Goal: Obtain resource: Obtain resource

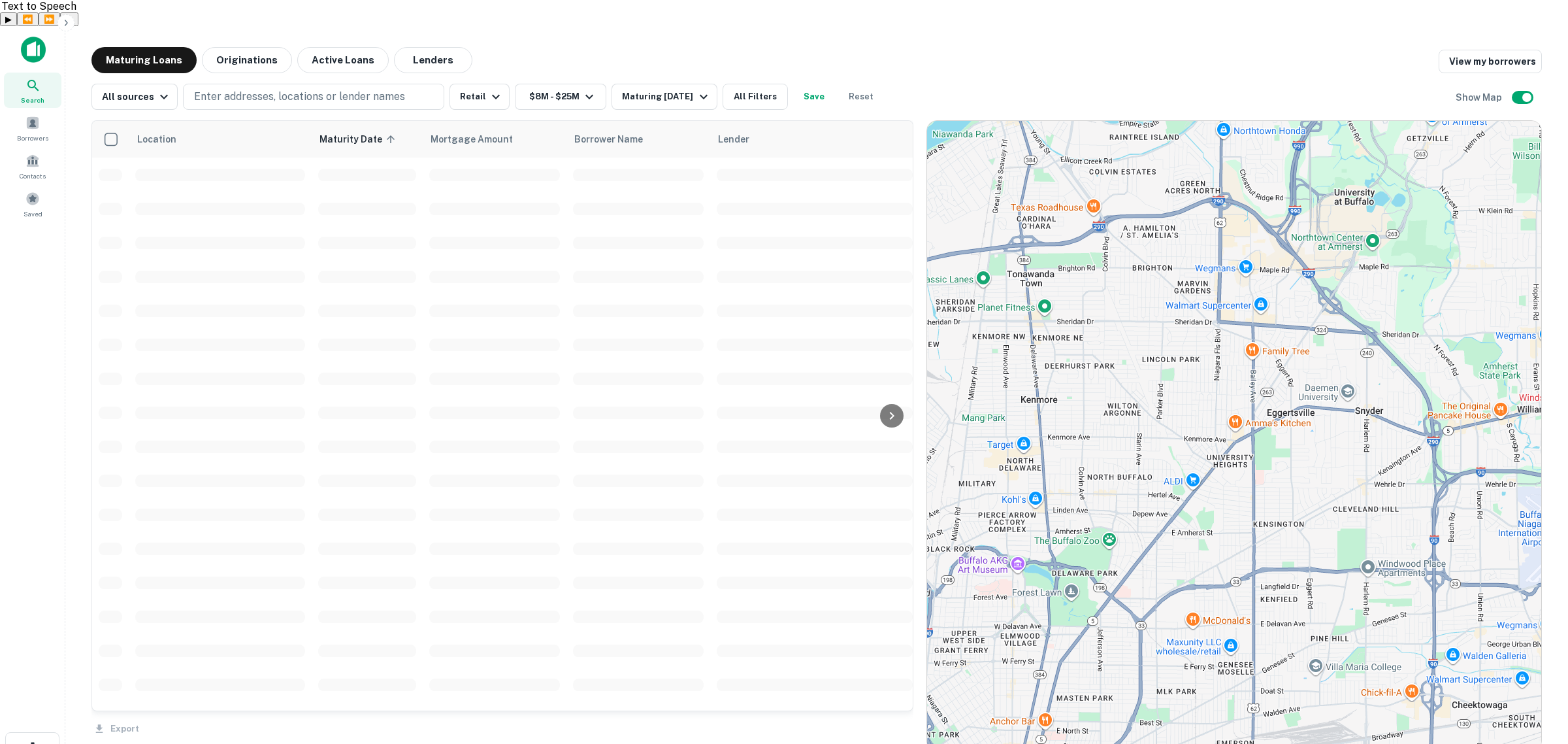
drag, startPoint x: 804, startPoint y: 145, endPoint x: 912, endPoint y: 167, distance: 110.2
click at [912, 167] on div "Location Maturity Date sorted ascending Mortgage Amount Borrower Name Lender Pu…" at bounding box center [816, 431] width 1451 height 642
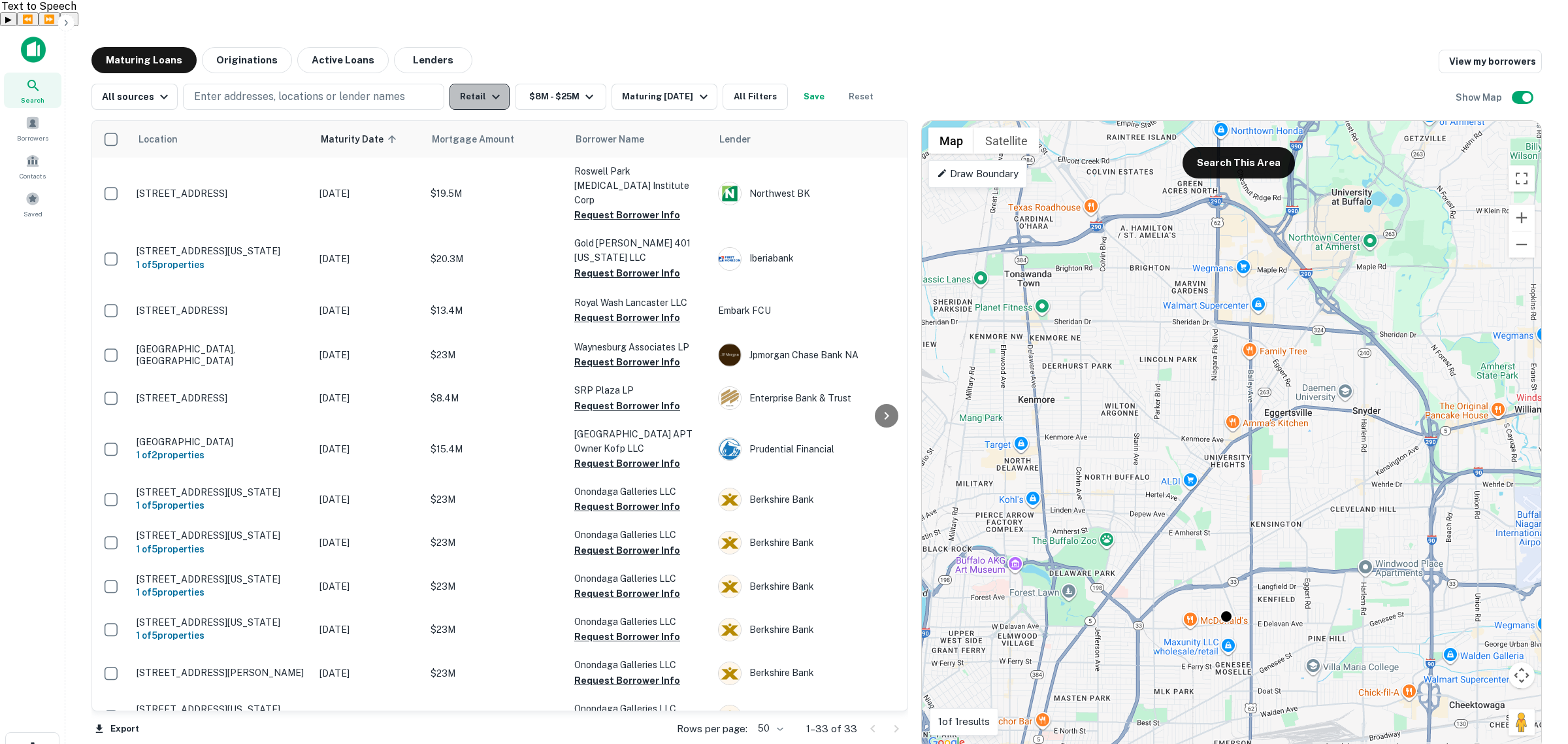
click at [492, 95] on icon "button" at bounding box center [496, 97] width 8 height 5
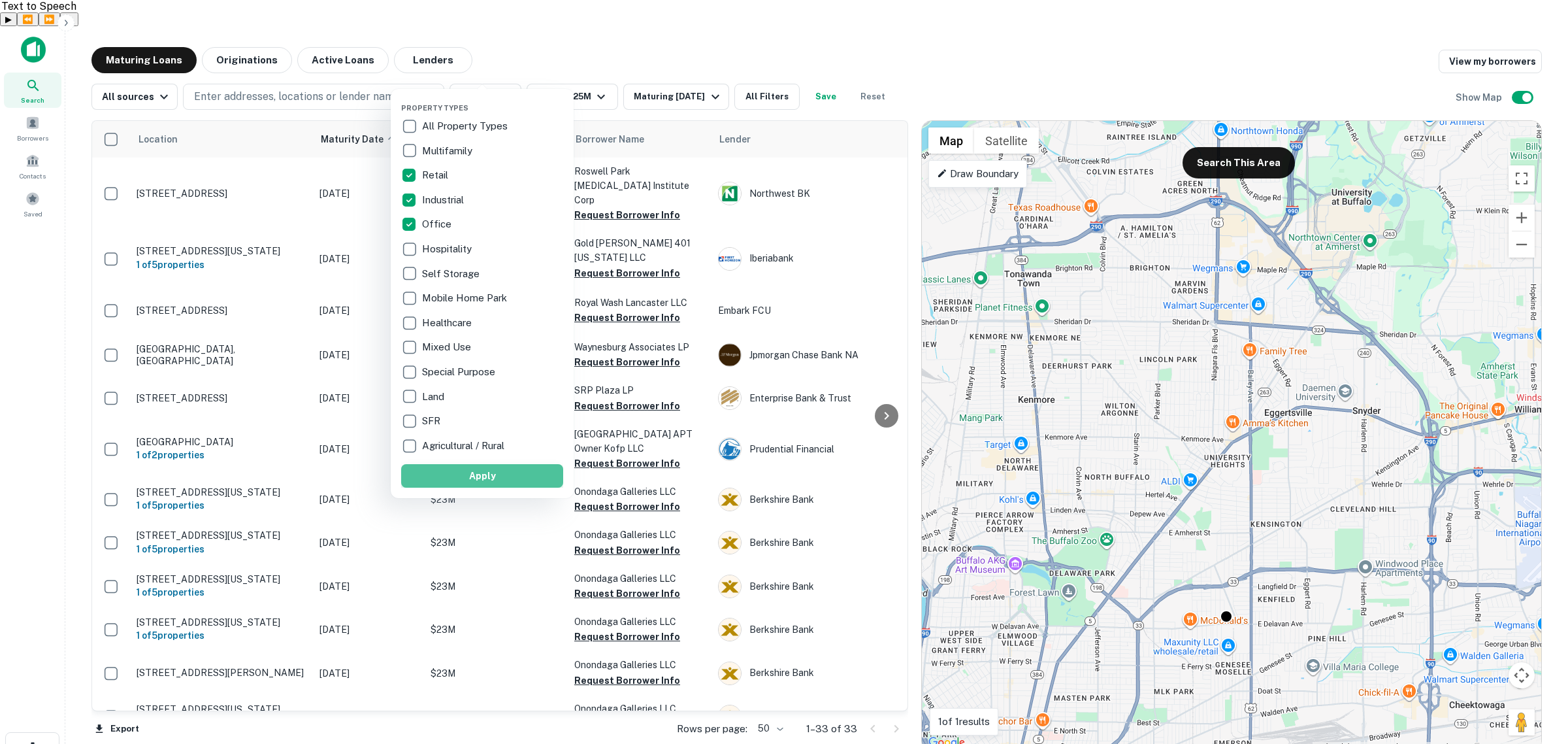
click at [495, 474] on button "Apply" at bounding box center [482, 476] width 162 height 23
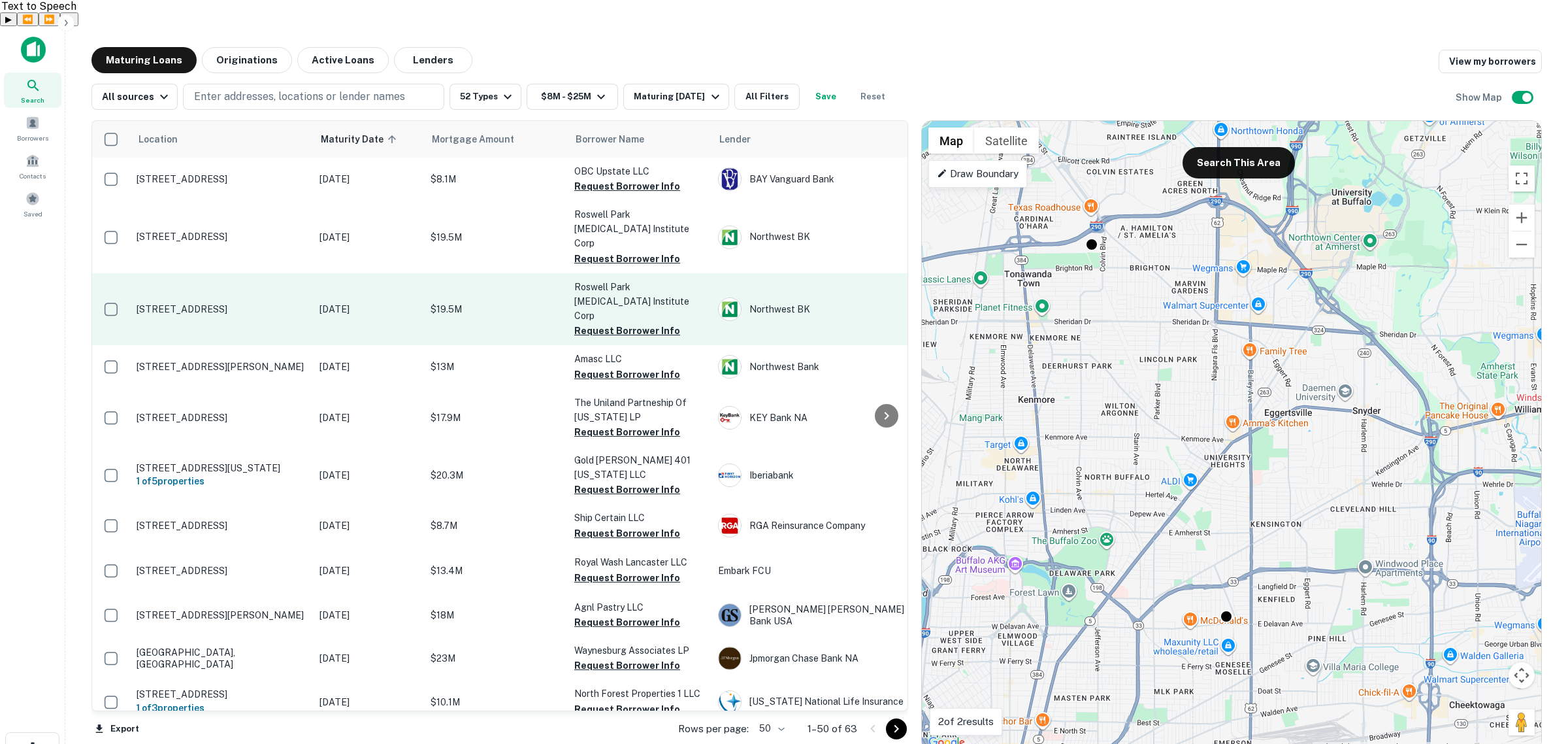
click at [173, 303] on p "[STREET_ADDRESS]" at bounding box center [221, 309] width 170 height 12
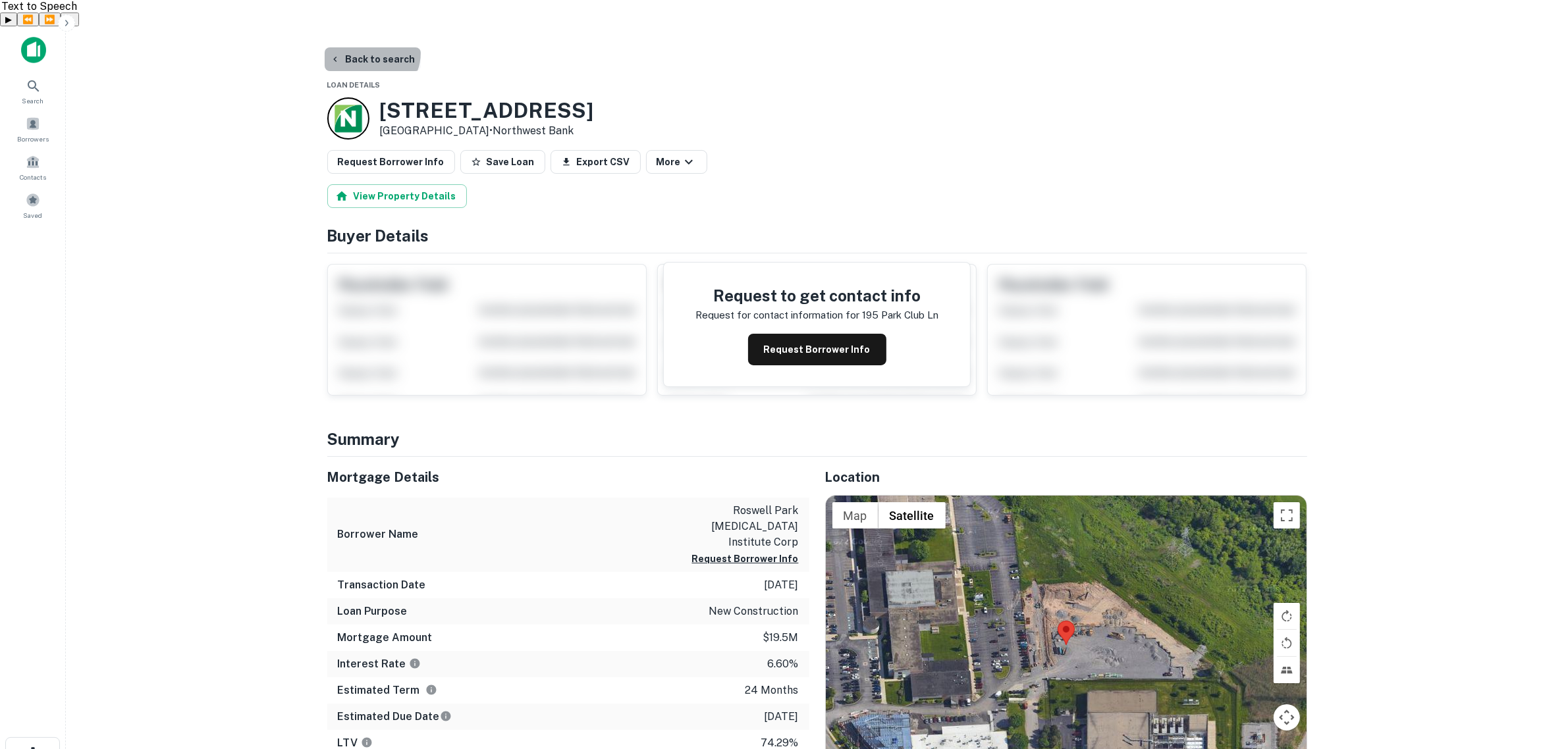
click at [371, 48] on button "Back to search" at bounding box center [372, 59] width 96 height 23
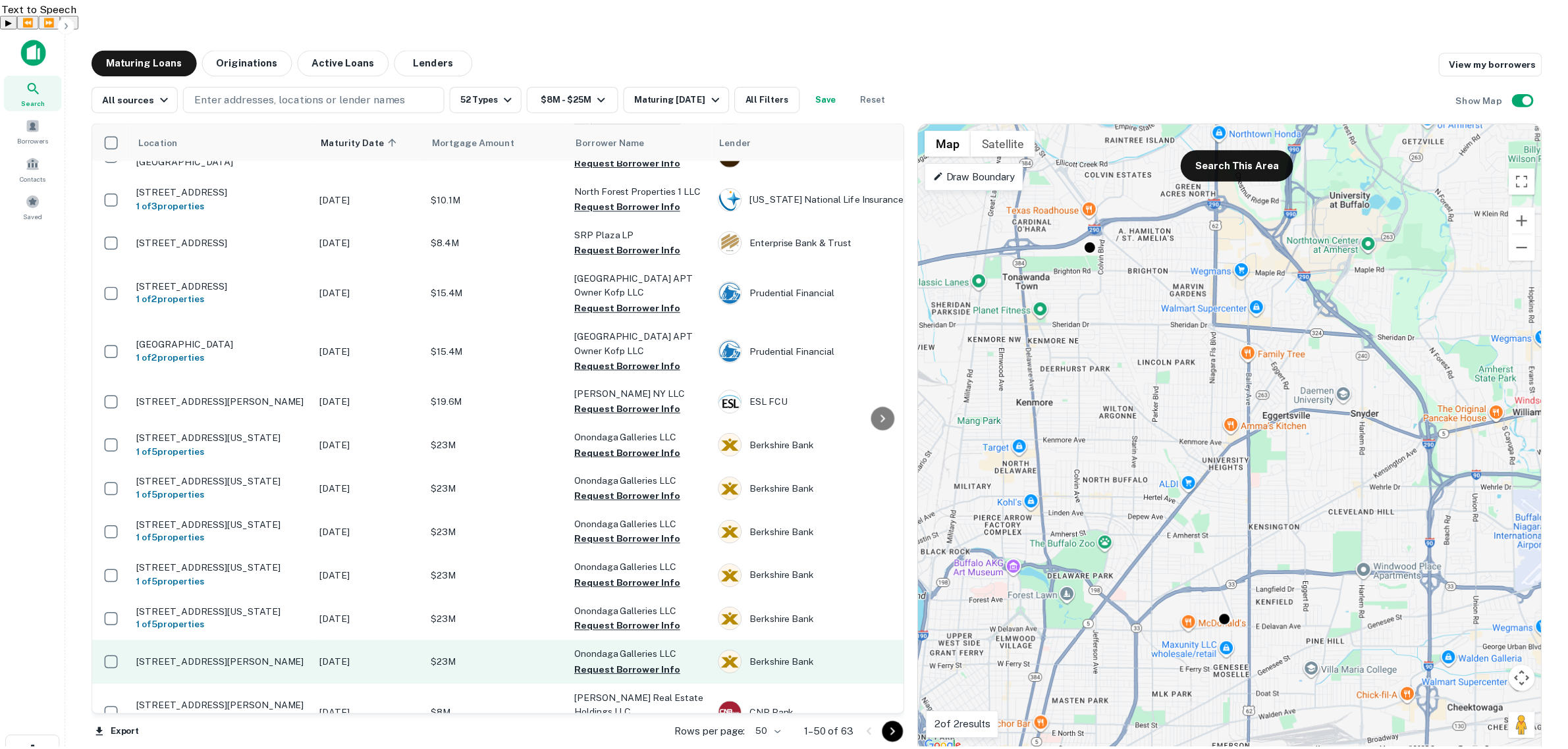
scroll to position [576, 0]
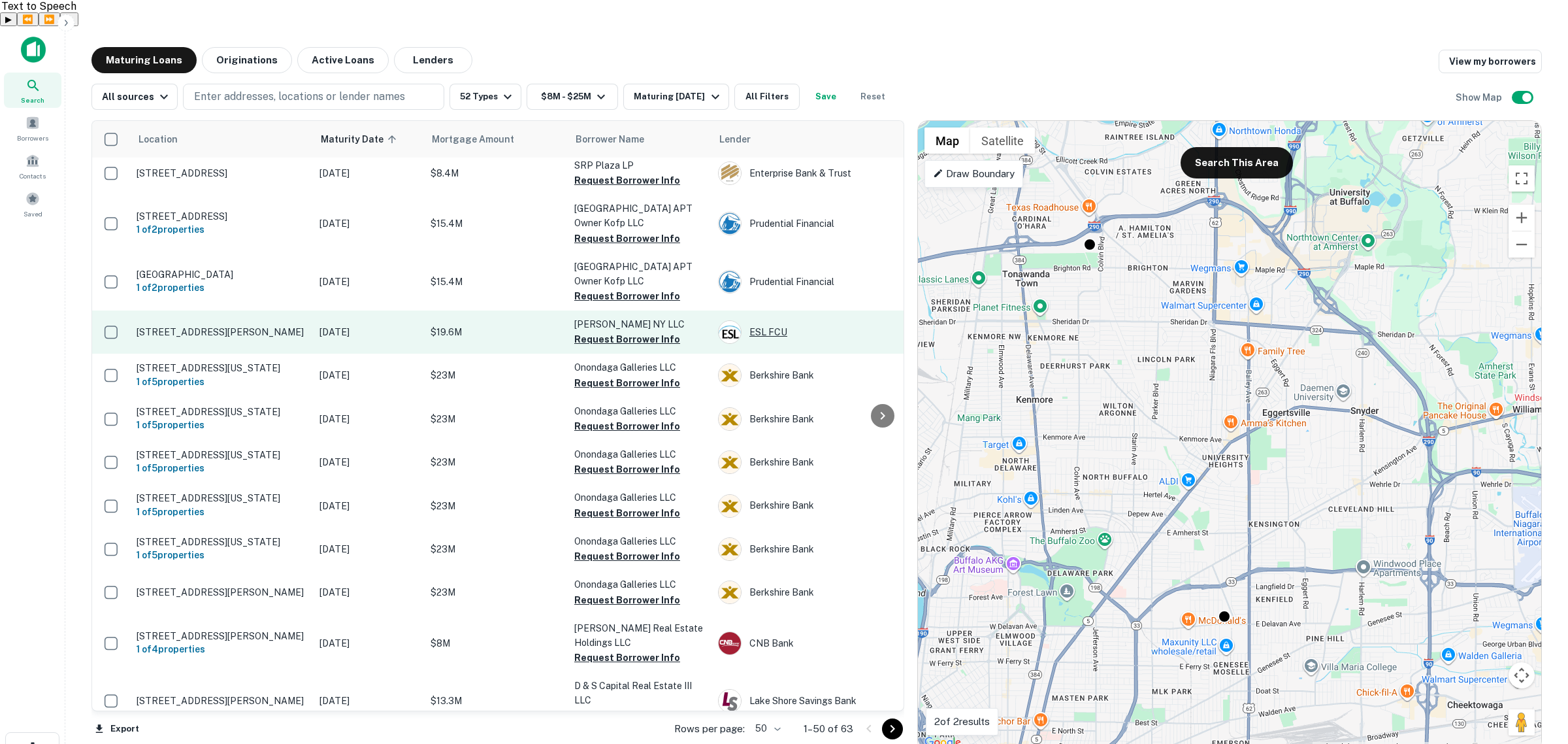
click at [763, 320] on div "ESL FCU" at bounding box center [816, 332] width 196 height 23
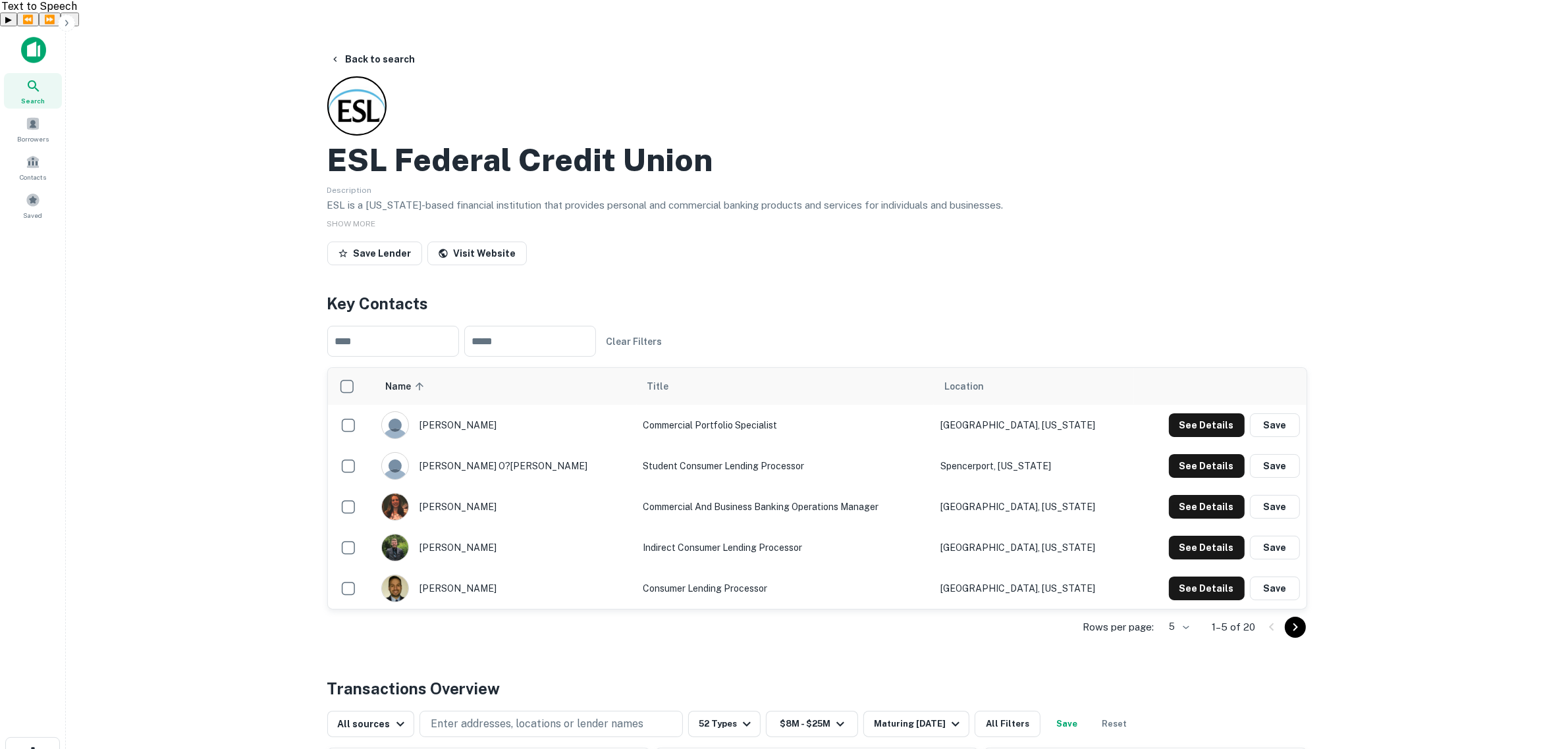
click at [40, 78] on icon at bounding box center [34, 87] width 16 height 16
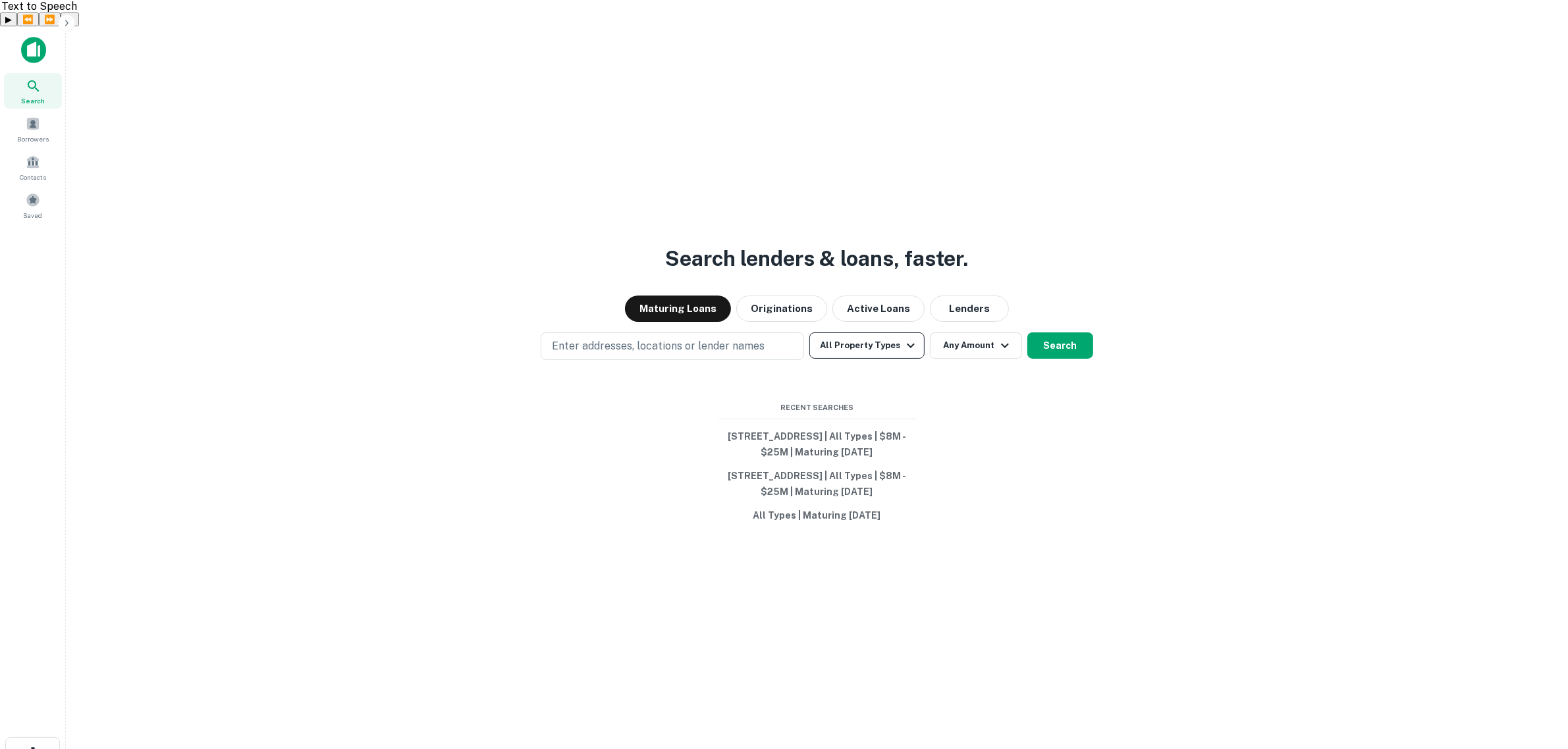
click at [891, 333] on button "All Property Types" at bounding box center [866, 345] width 115 height 26
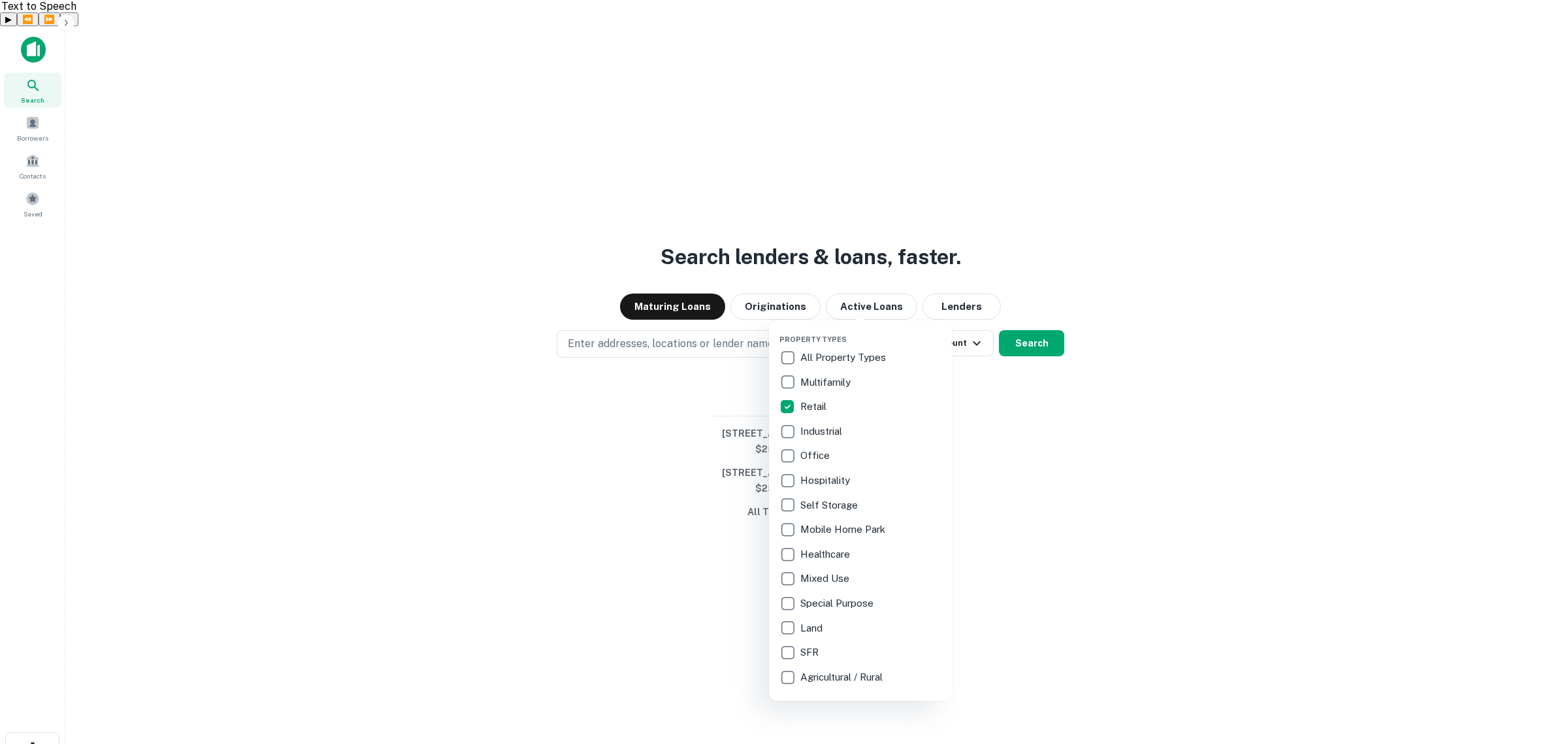
click at [871, 307] on div at bounding box center [784, 372] width 1568 height 744
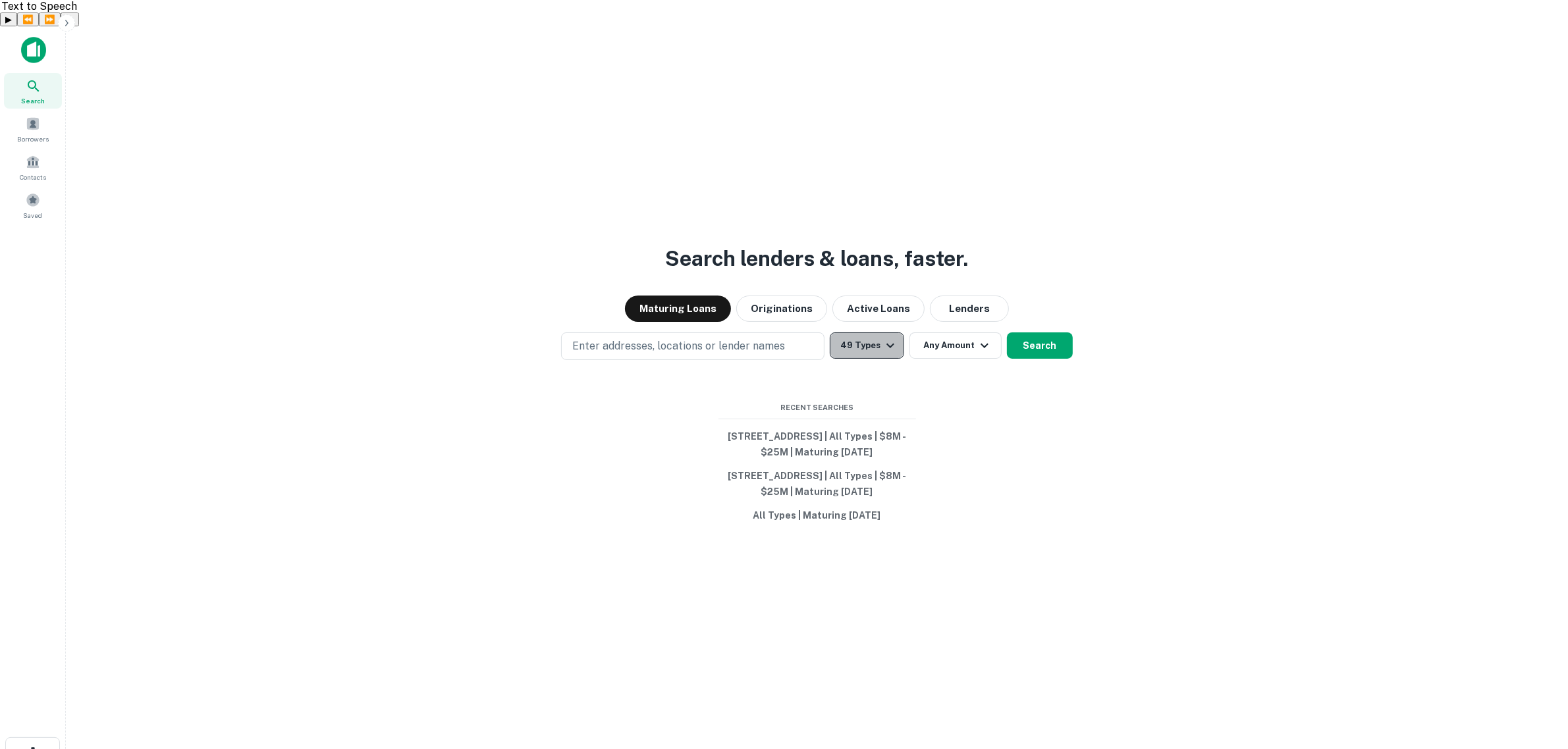
click at [892, 337] on icon "button" at bounding box center [890, 345] width 16 height 16
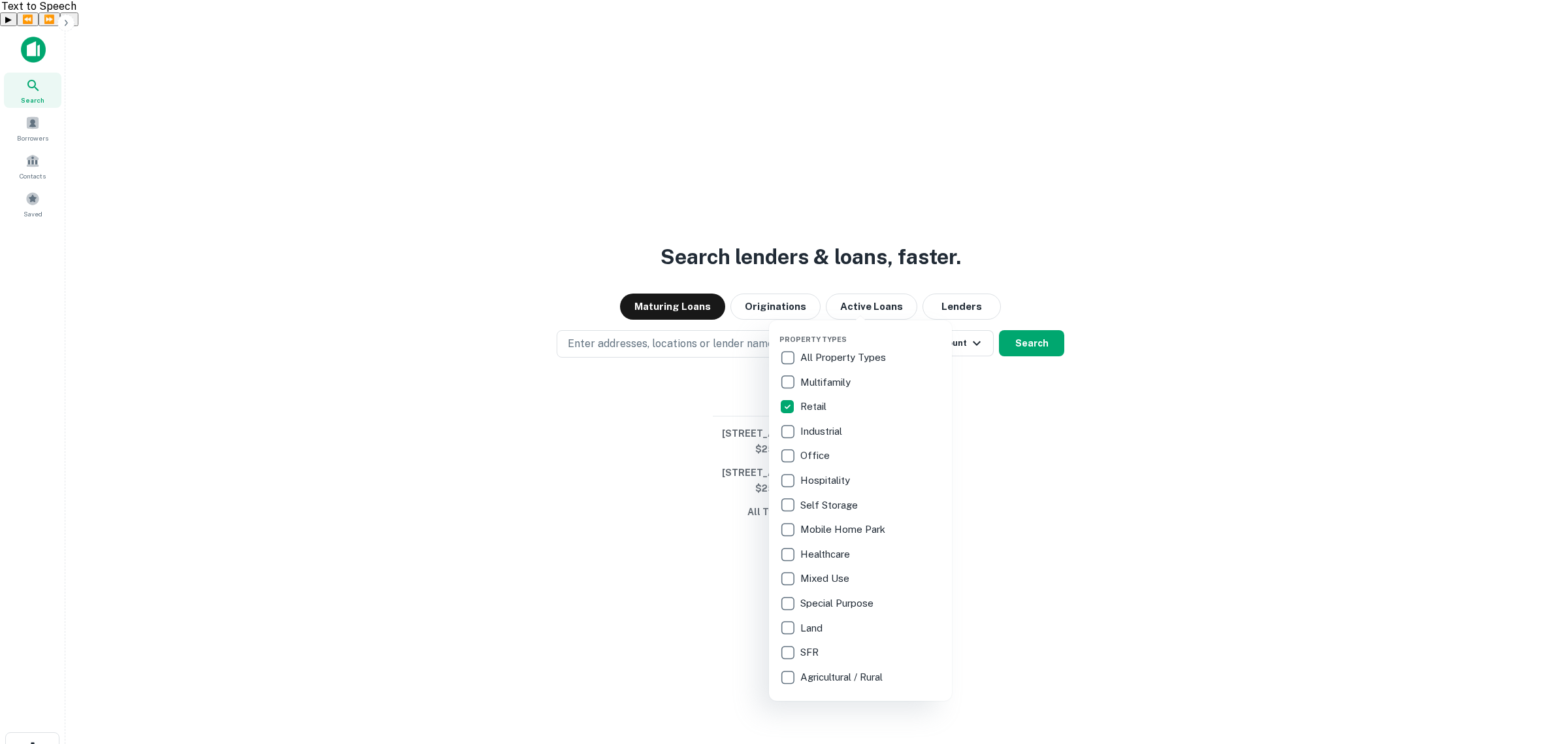
click at [1192, 404] on div at bounding box center [784, 372] width 1568 height 744
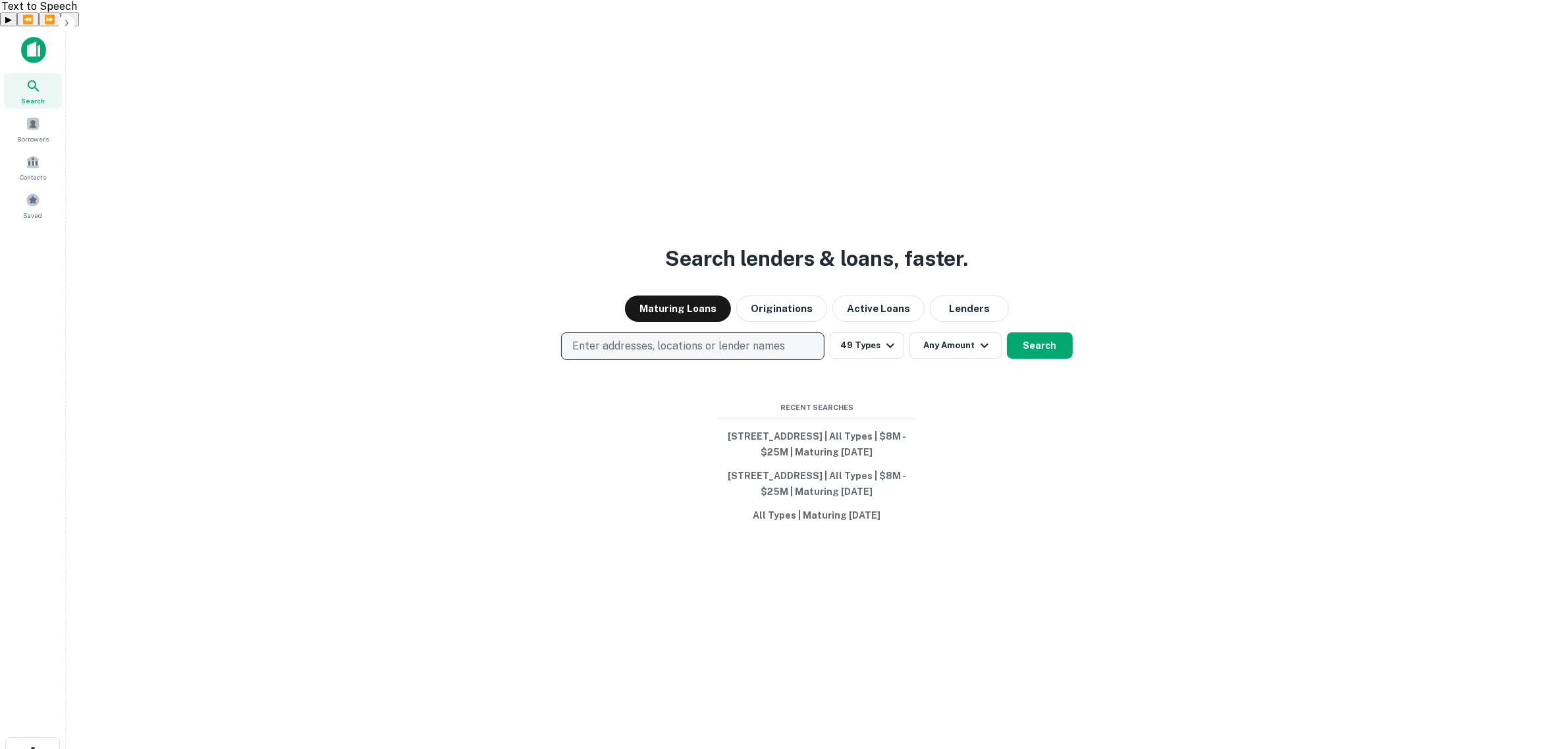
click at [706, 338] on p "Enter addresses, locations or lender names" at bounding box center [678, 346] width 213 height 16
type input "********"
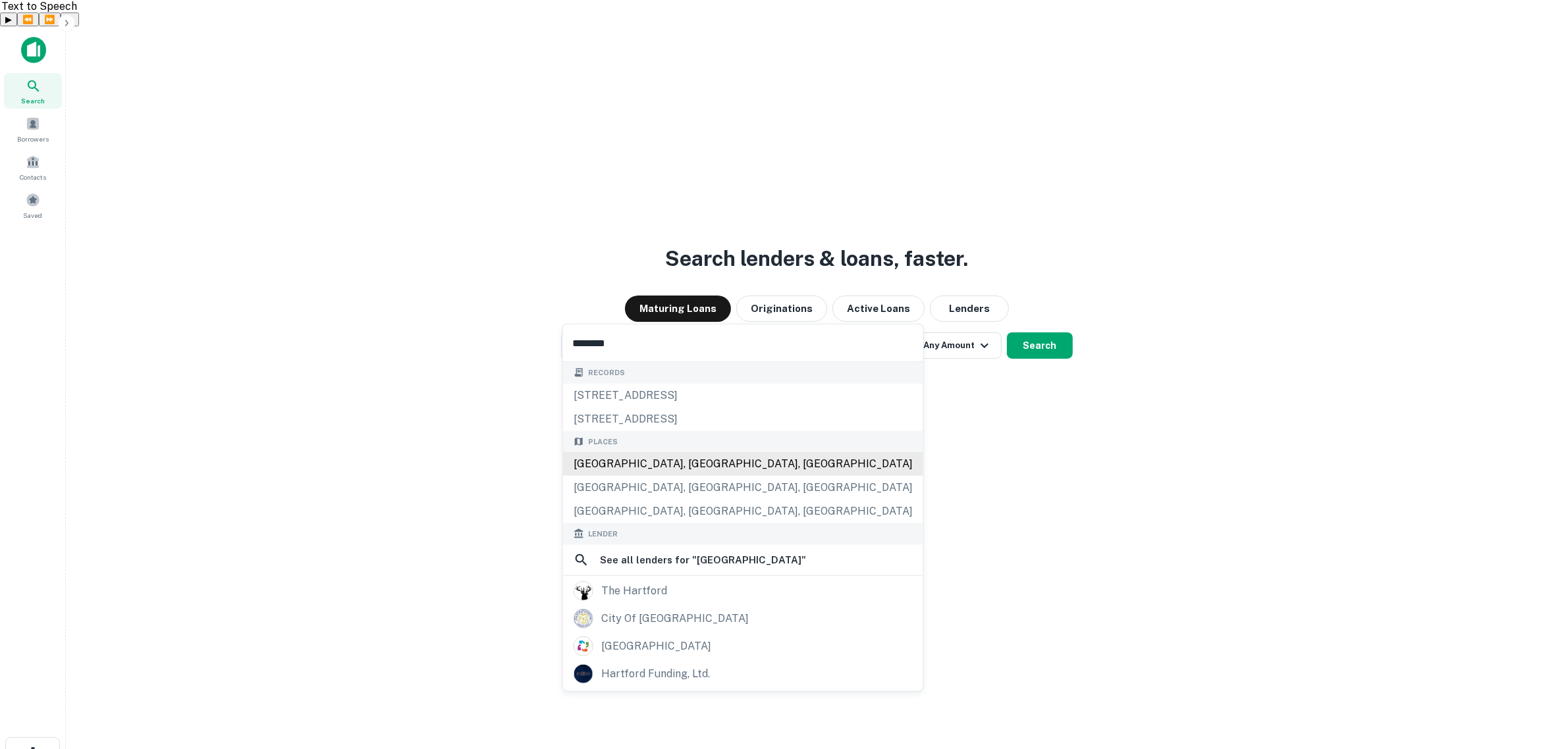
click at [643, 466] on div "[GEOGRAPHIC_DATA], [GEOGRAPHIC_DATA], [GEOGRAPHIC_DATA]" at bounding box center [743, 463] width 360 height 23
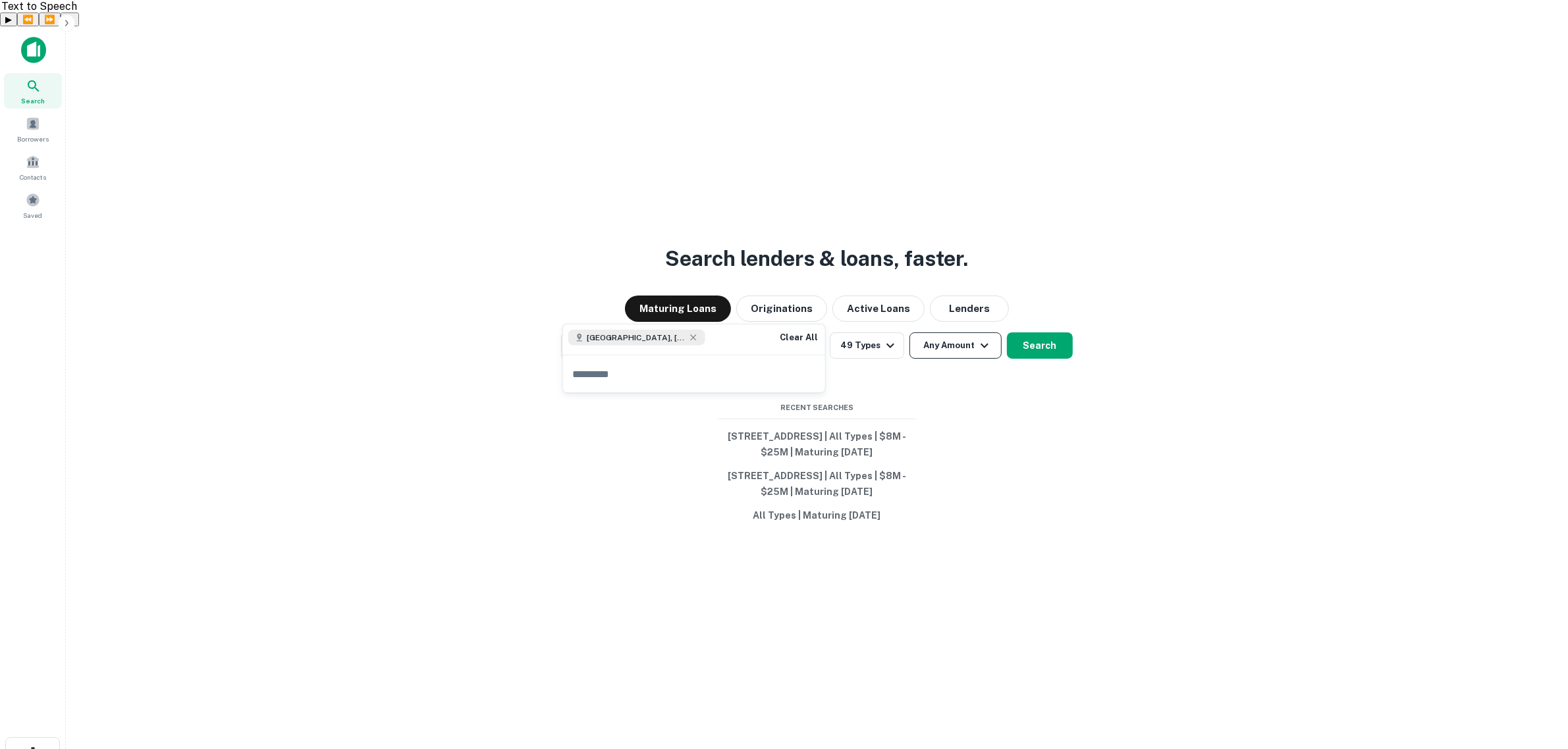
click at [976, 337] on icon "button" at bounding box center [984, 345] width 16 height 16
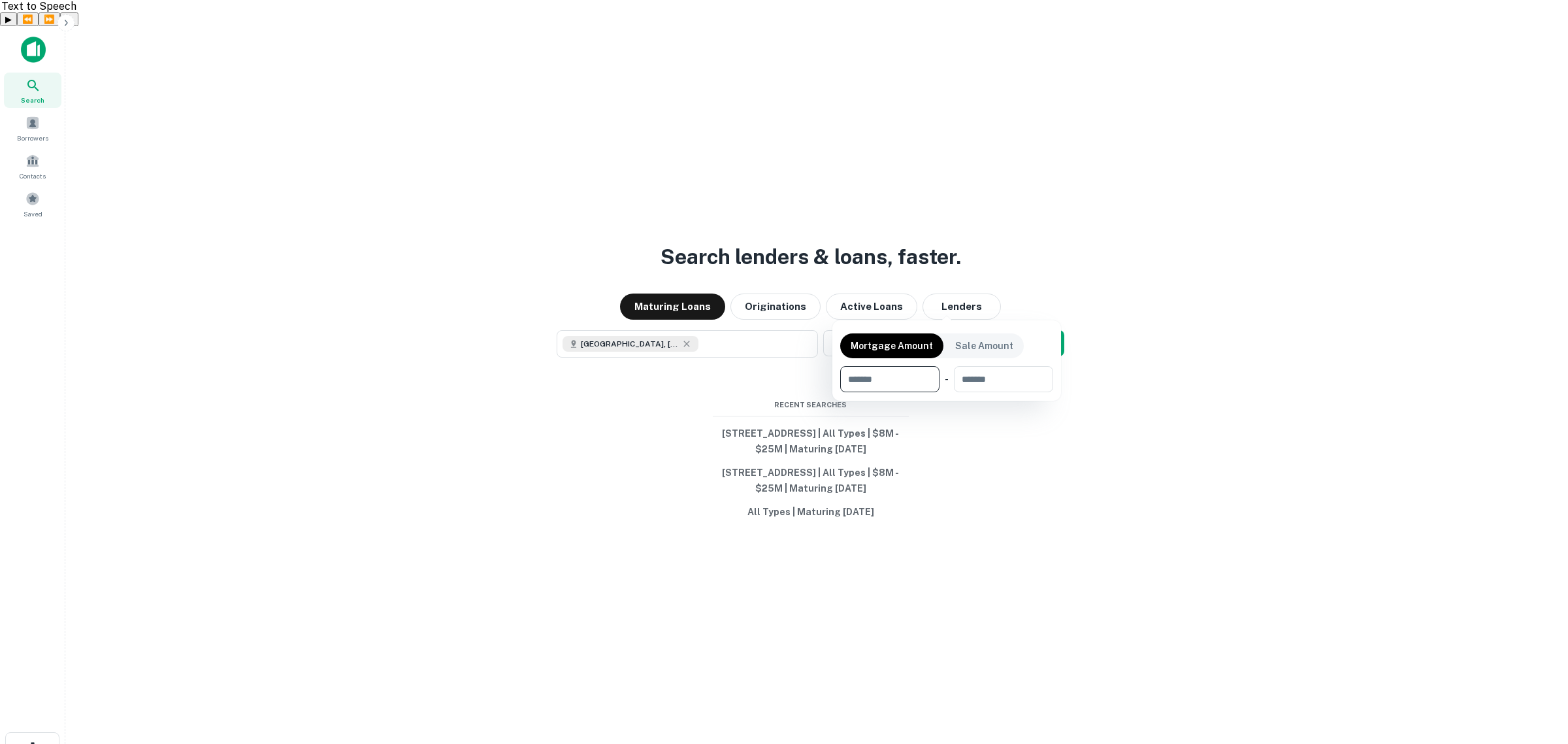
click at [1036, 302] on div at bounding box center [784, 372] width 1568 height 744
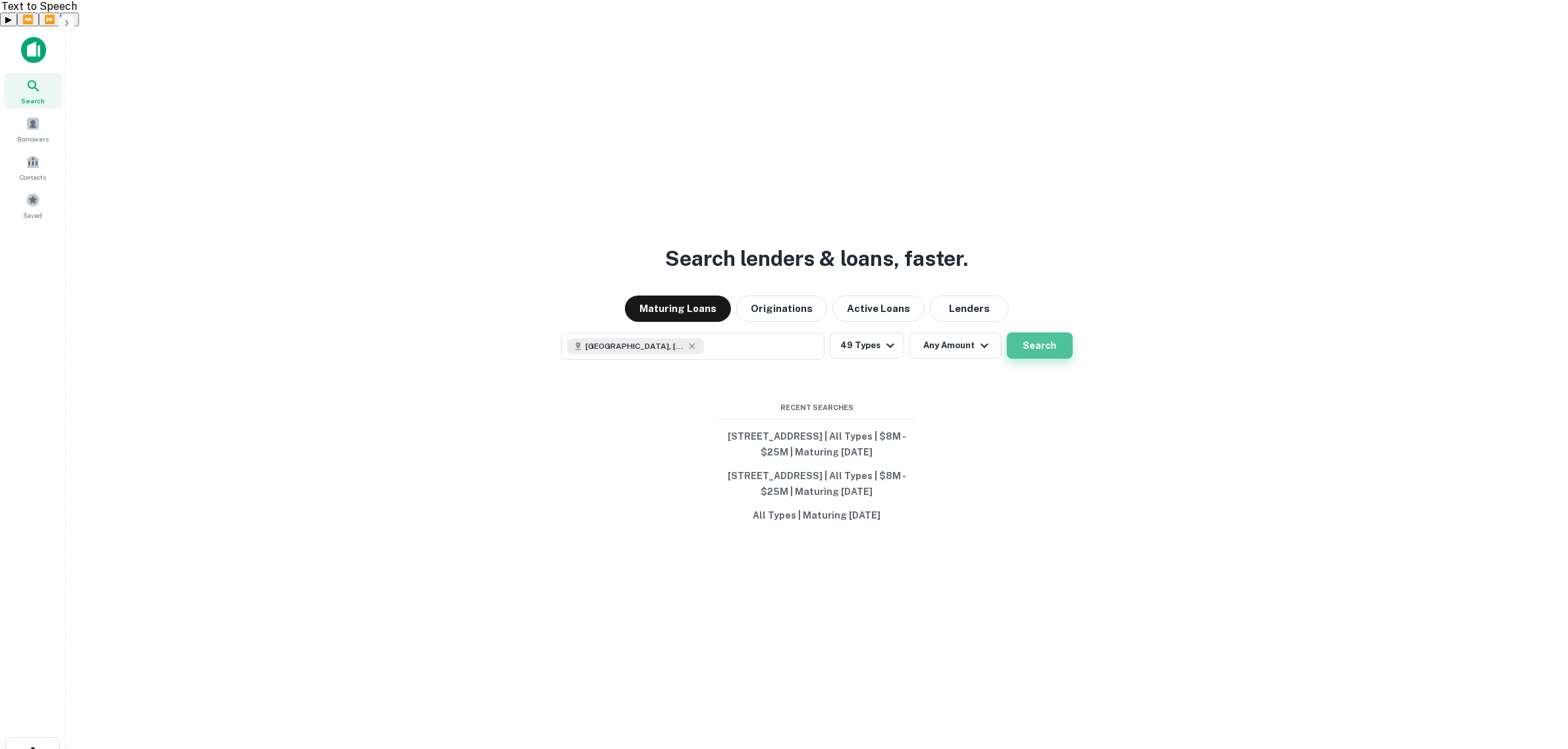
click at [1039, 333] on button "Search" at bounding box center [1040, 345] width 66 height 26
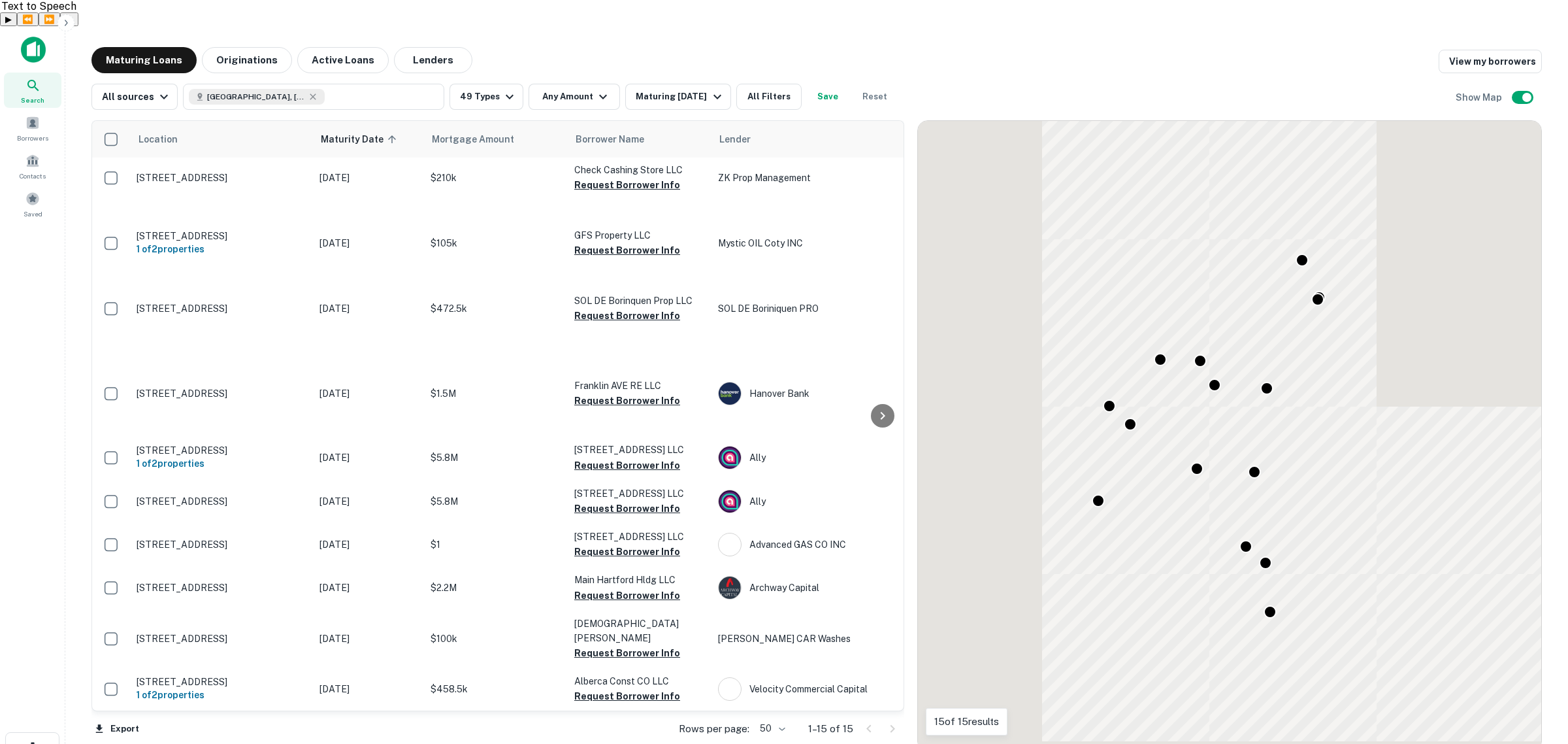
scroll to position [296, 0]
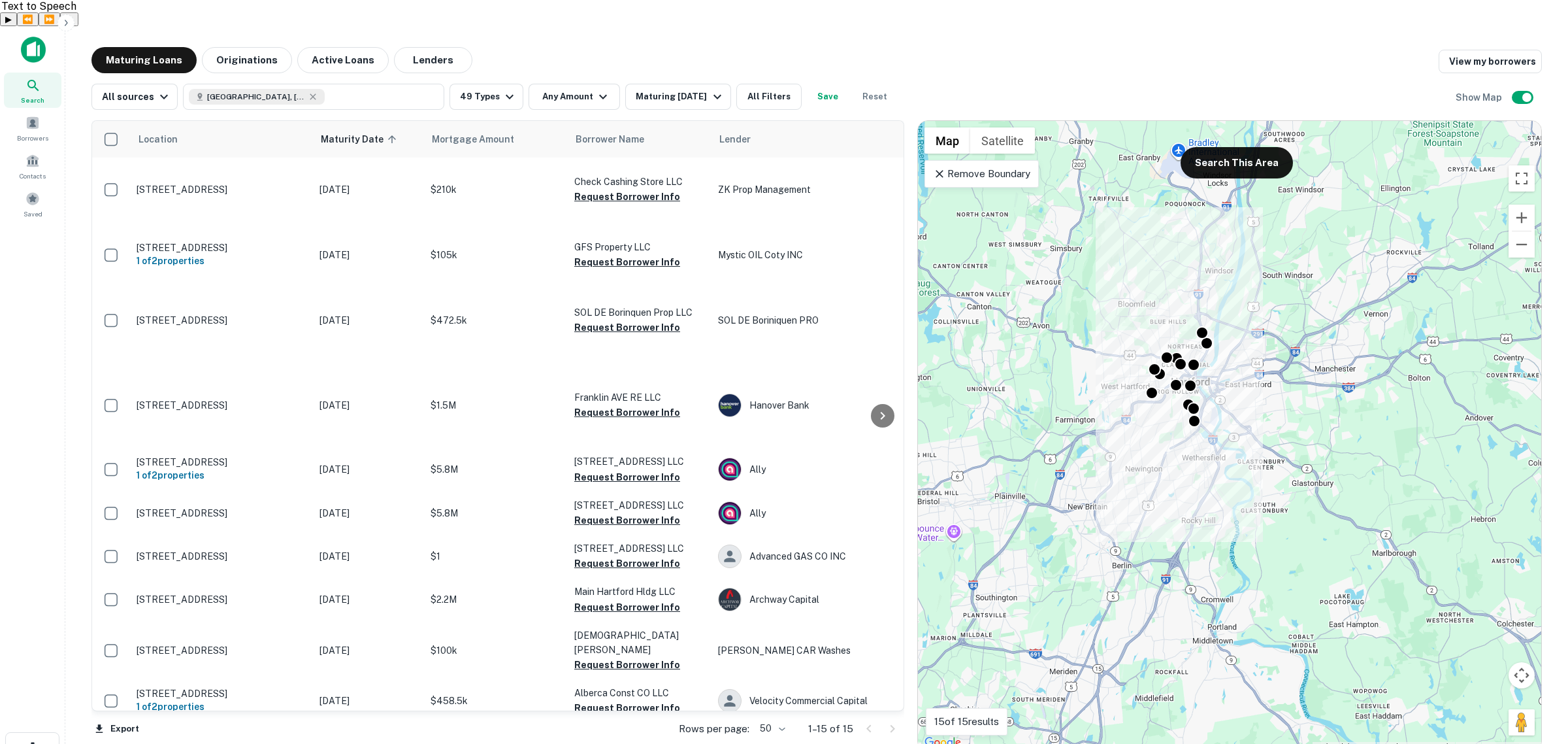
drag, startPoint x: 1181, startPoint y: 566, endPoint x: 1182, endPoint y: 428, distance: 138.0
click at [1182, 428] on div "To activate drag with keyboard, press Alt + Enter. Once in keyboard drag state,…" at bounding box center [1230, 436] width 623 height 630
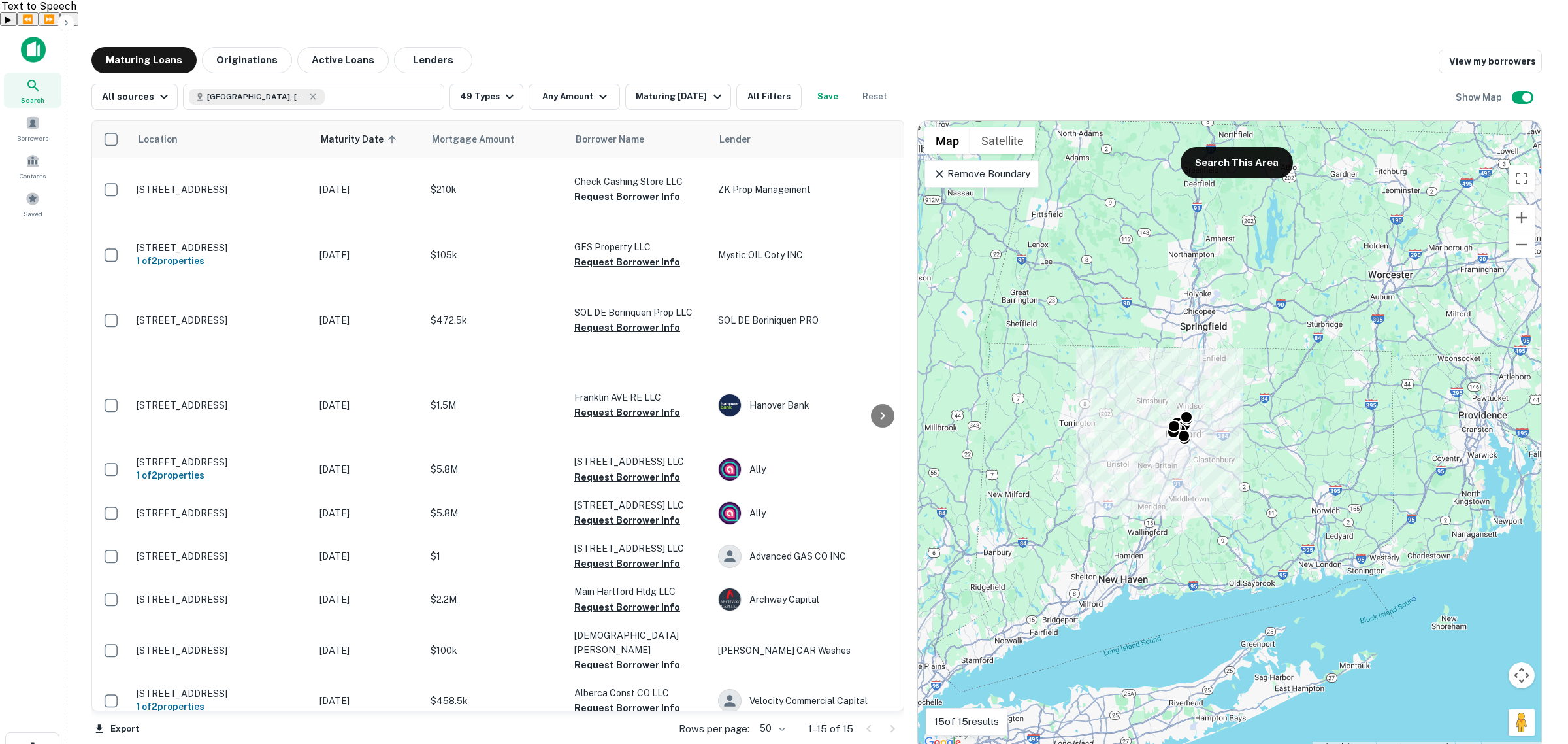
click at [1013, 166] on p "Remove Boundary" at bounding box center [981, 174] width 97 height 16
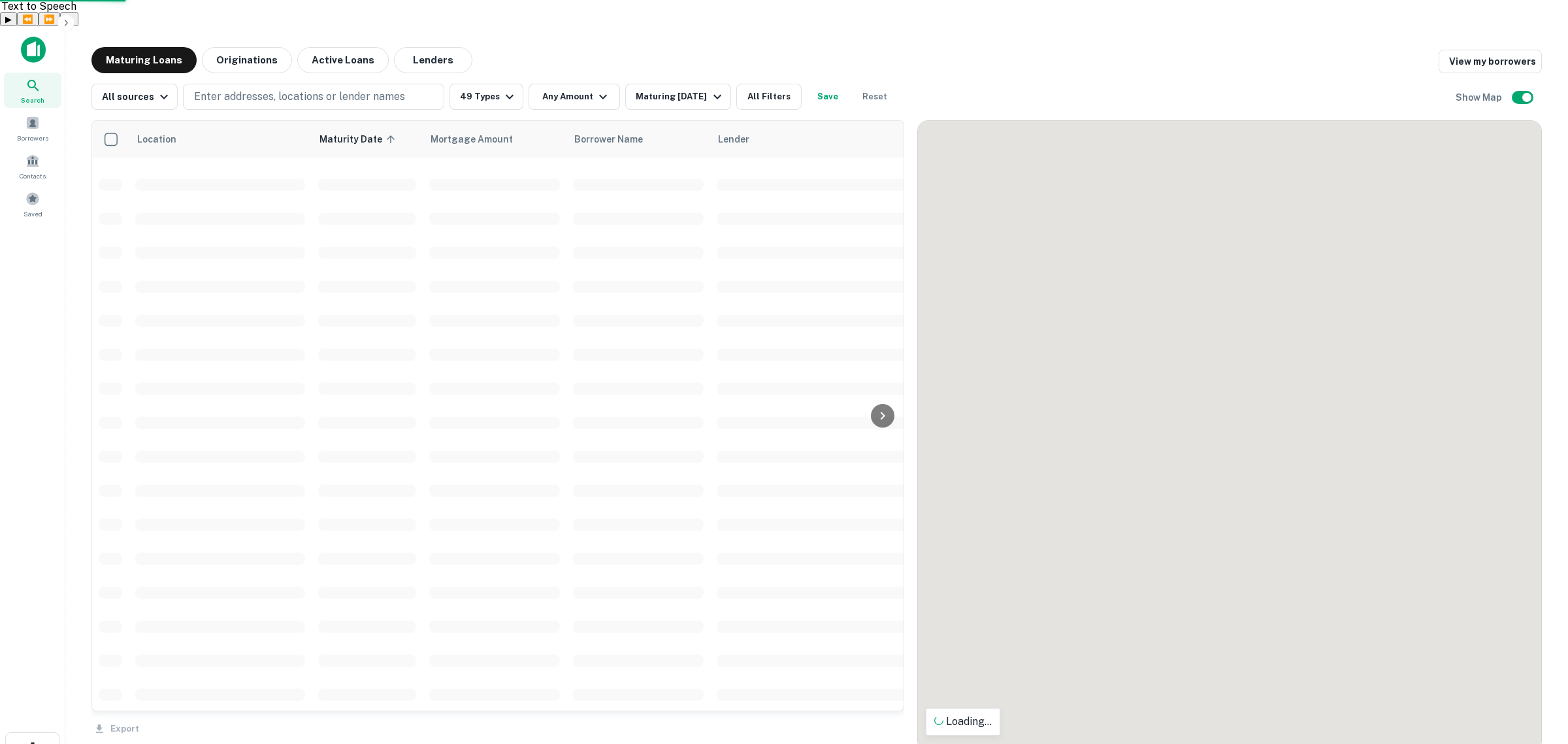
scroll to position [572, 0]
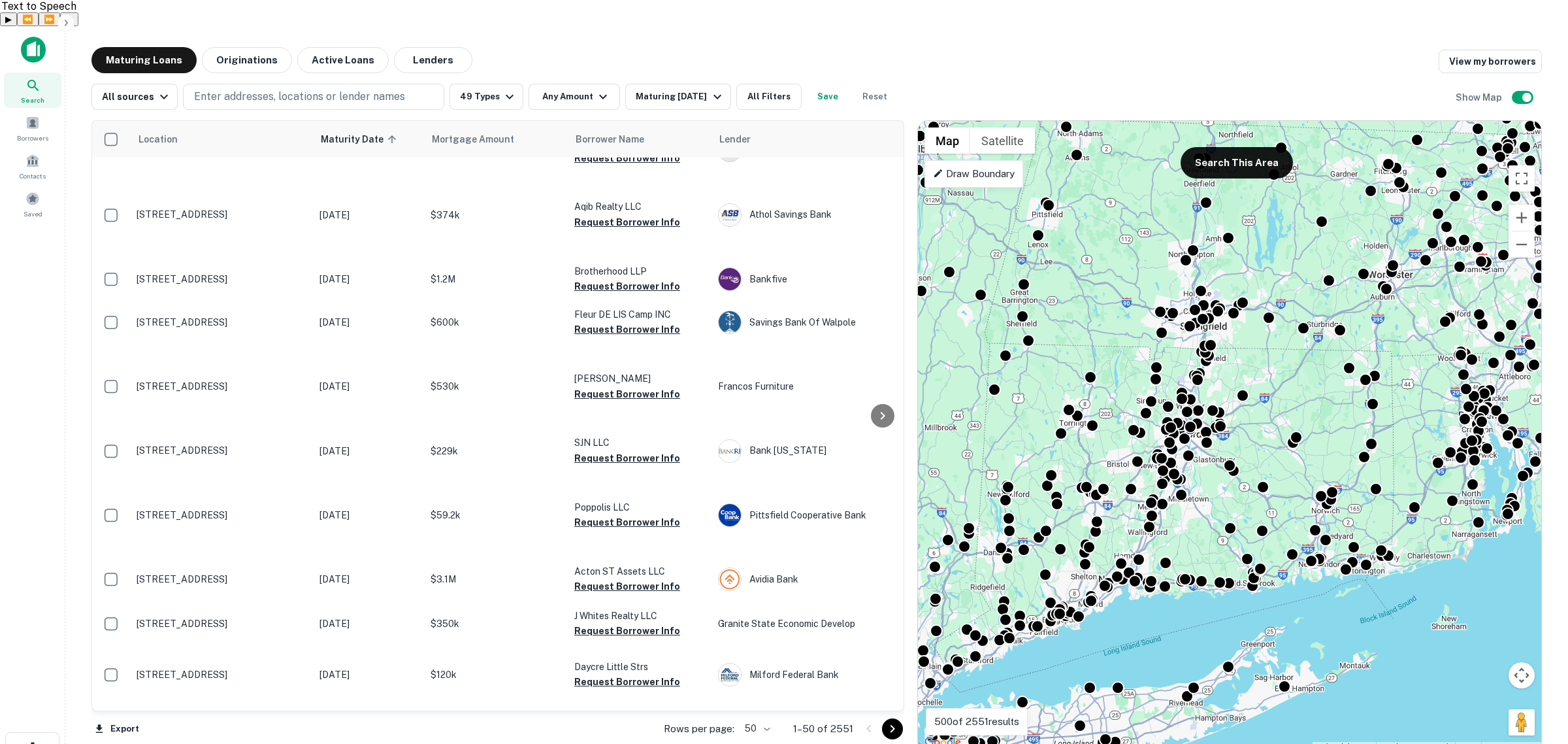
click at [968, 166] on p "Draw Boundary" at bounding box center [973, 174] width 82 height 16
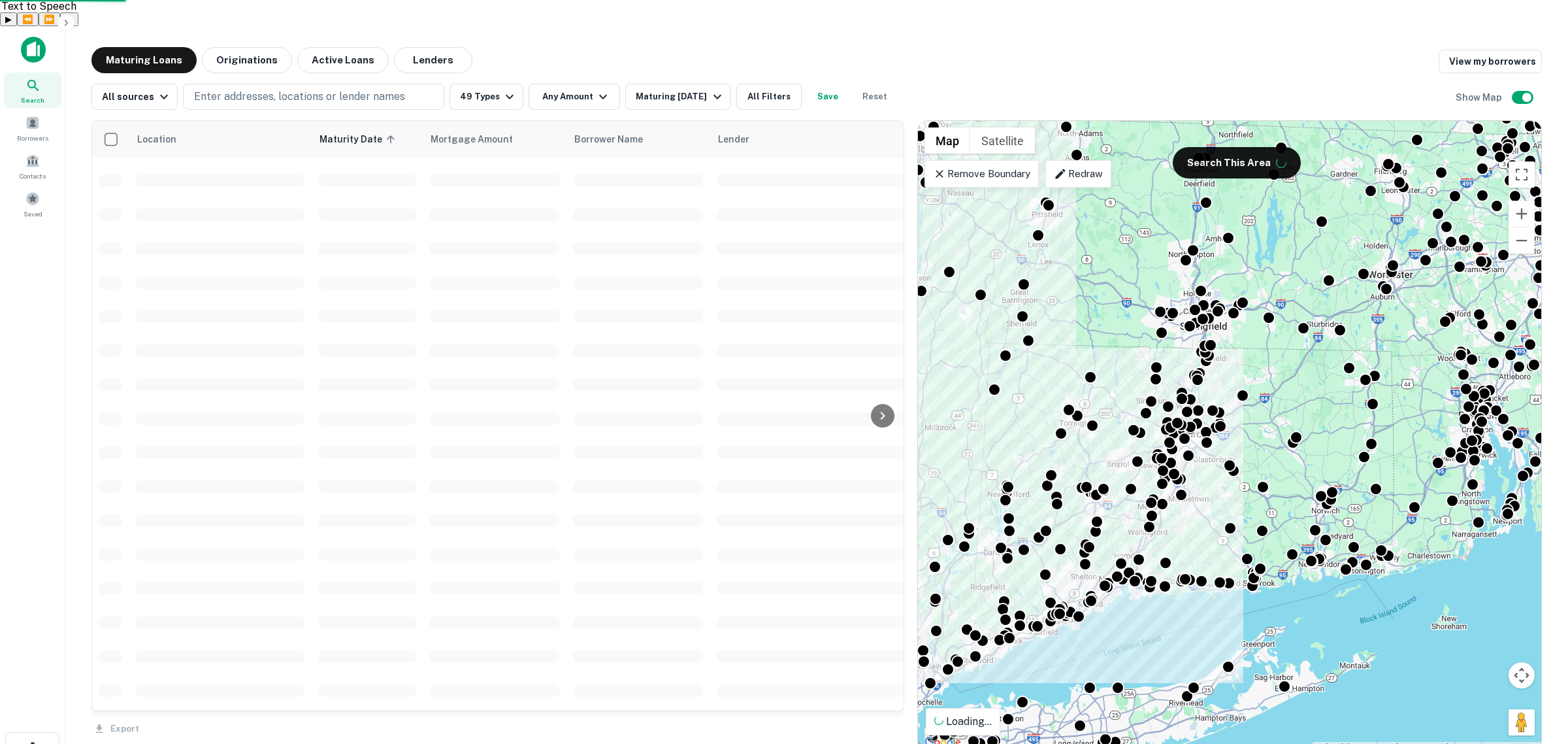
click at [1077, 166] on p "Redraw" at bounding box center [1079, 174] width 49 height 16
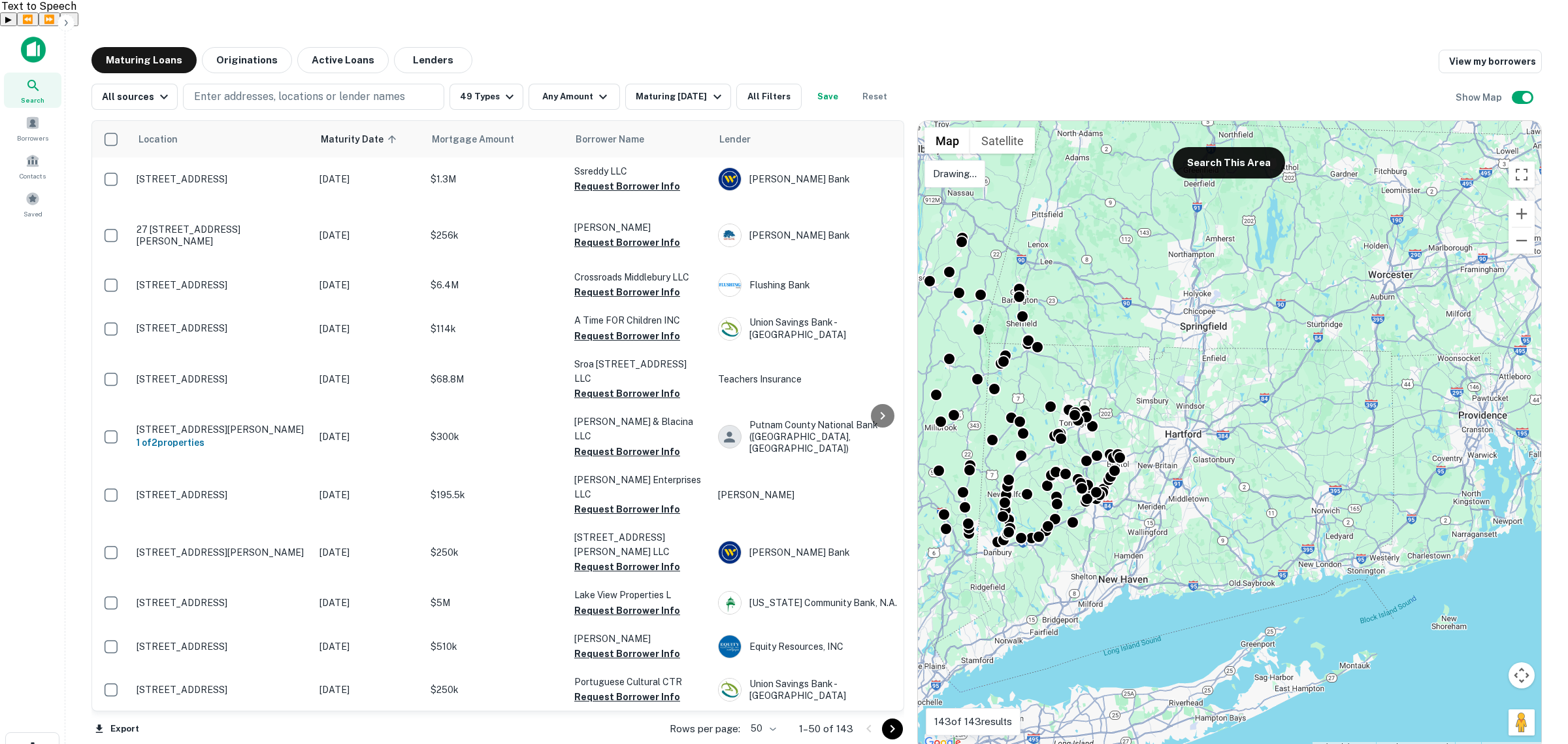
click at [1085, 341] on div "To activate drag with keyboard, press Alt + Enter. Once in keyboard drag state,…" at bounding box center [1230, 436] width 623 height 630
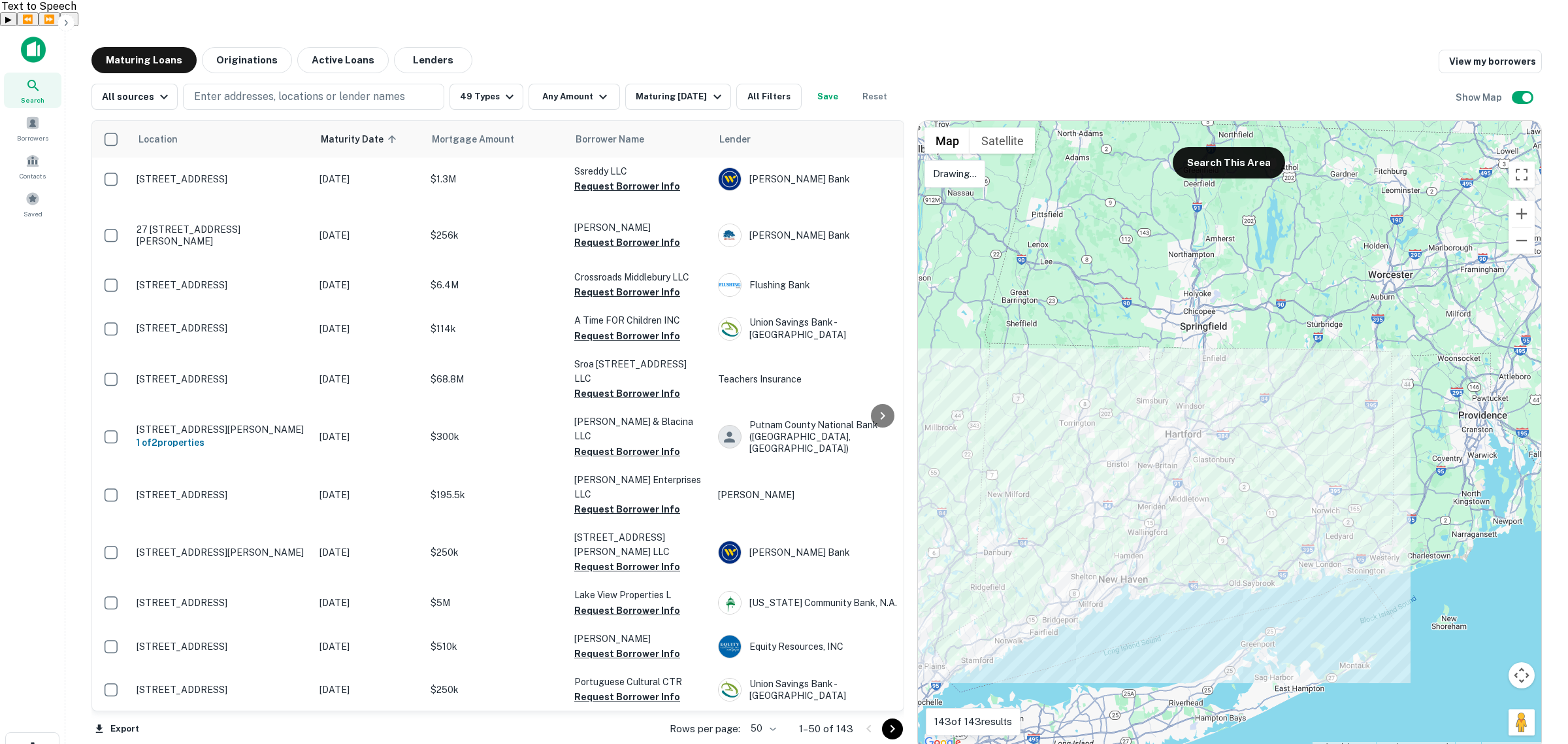
click at [1151, 344] on div at bounding box center [1230, 436] width 623 height 630
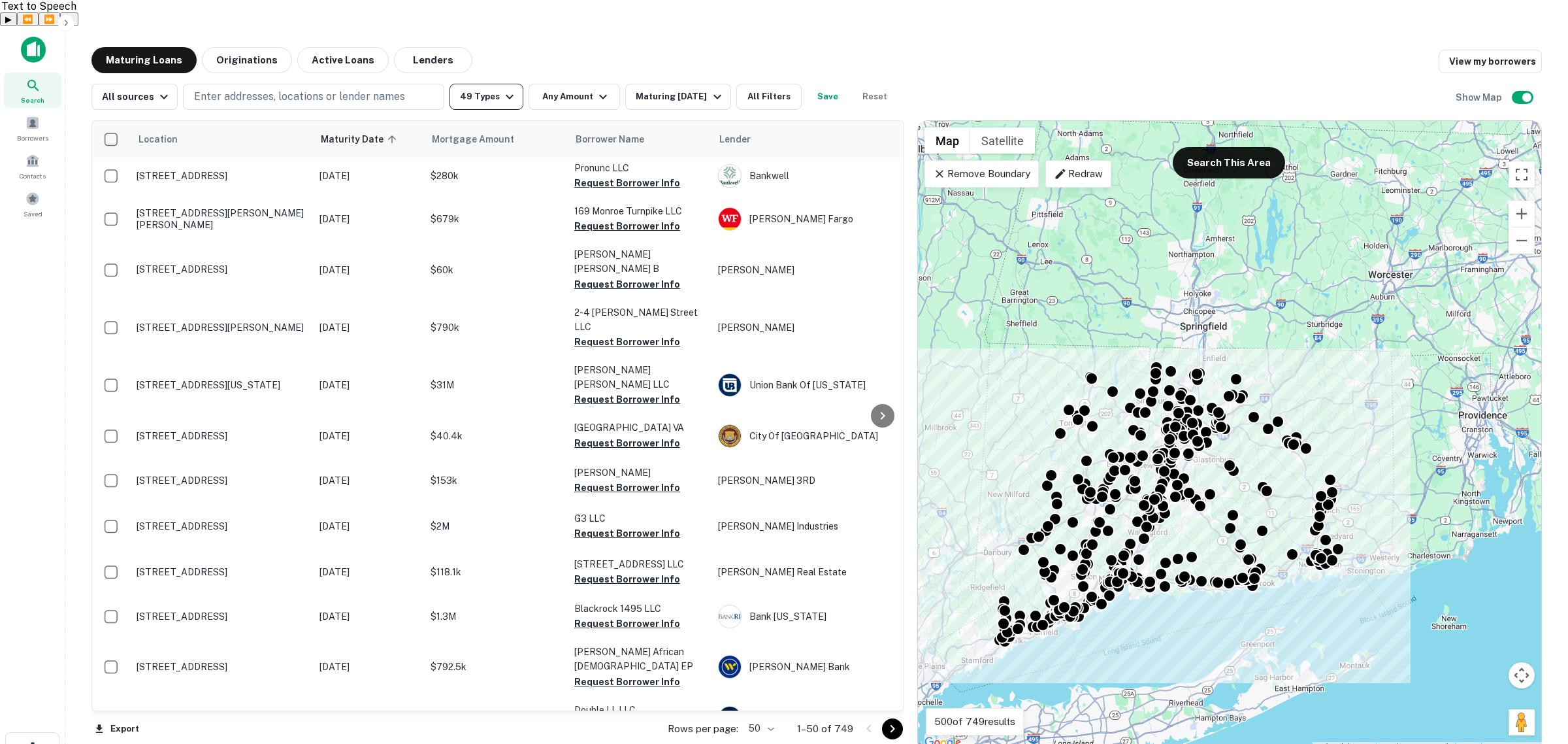
click at [500, 84] on button "49 Types" at bounding box center [486, 97] width 74 height 26
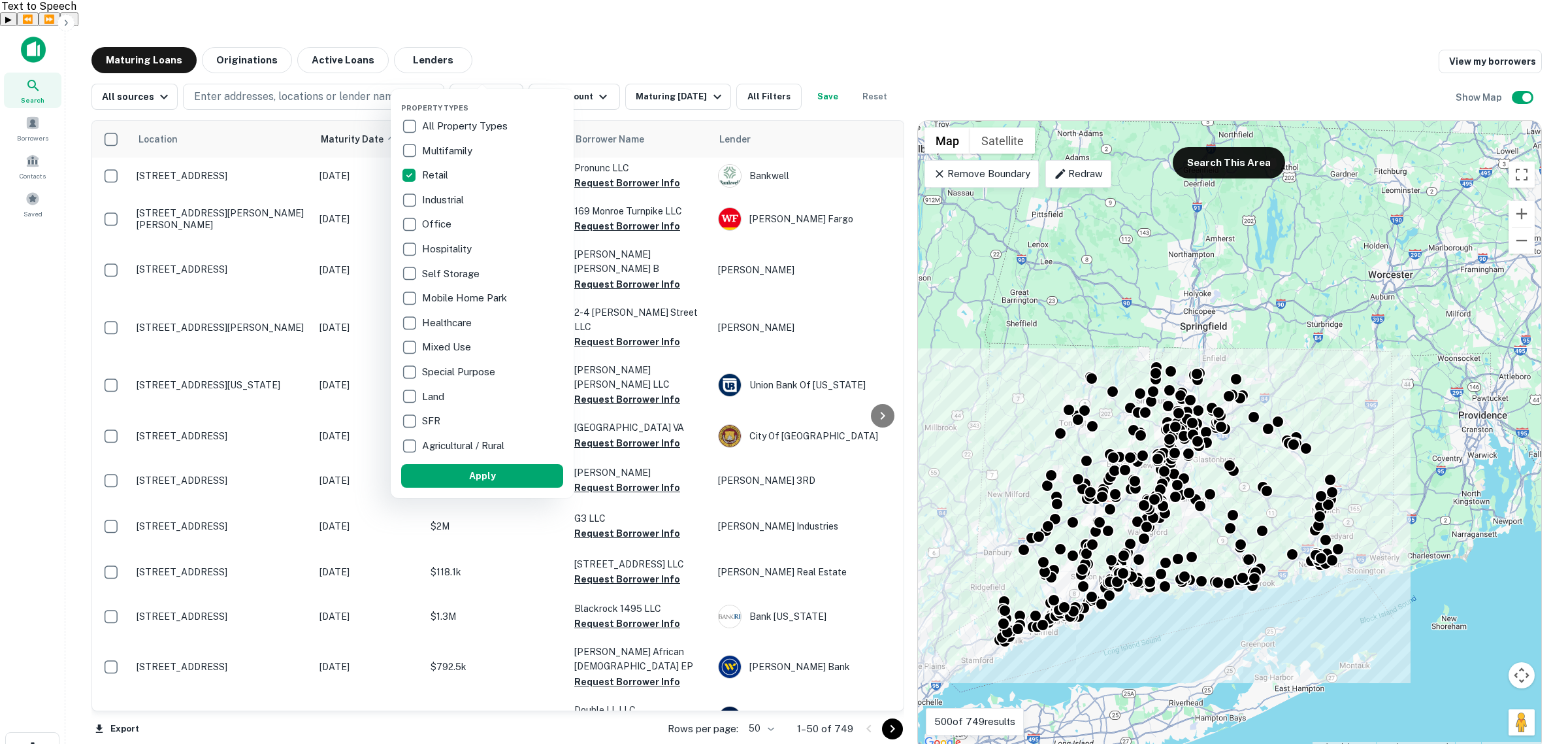
click at [559, 74] on div at bounding box center [784, 372] width 1568 height 744
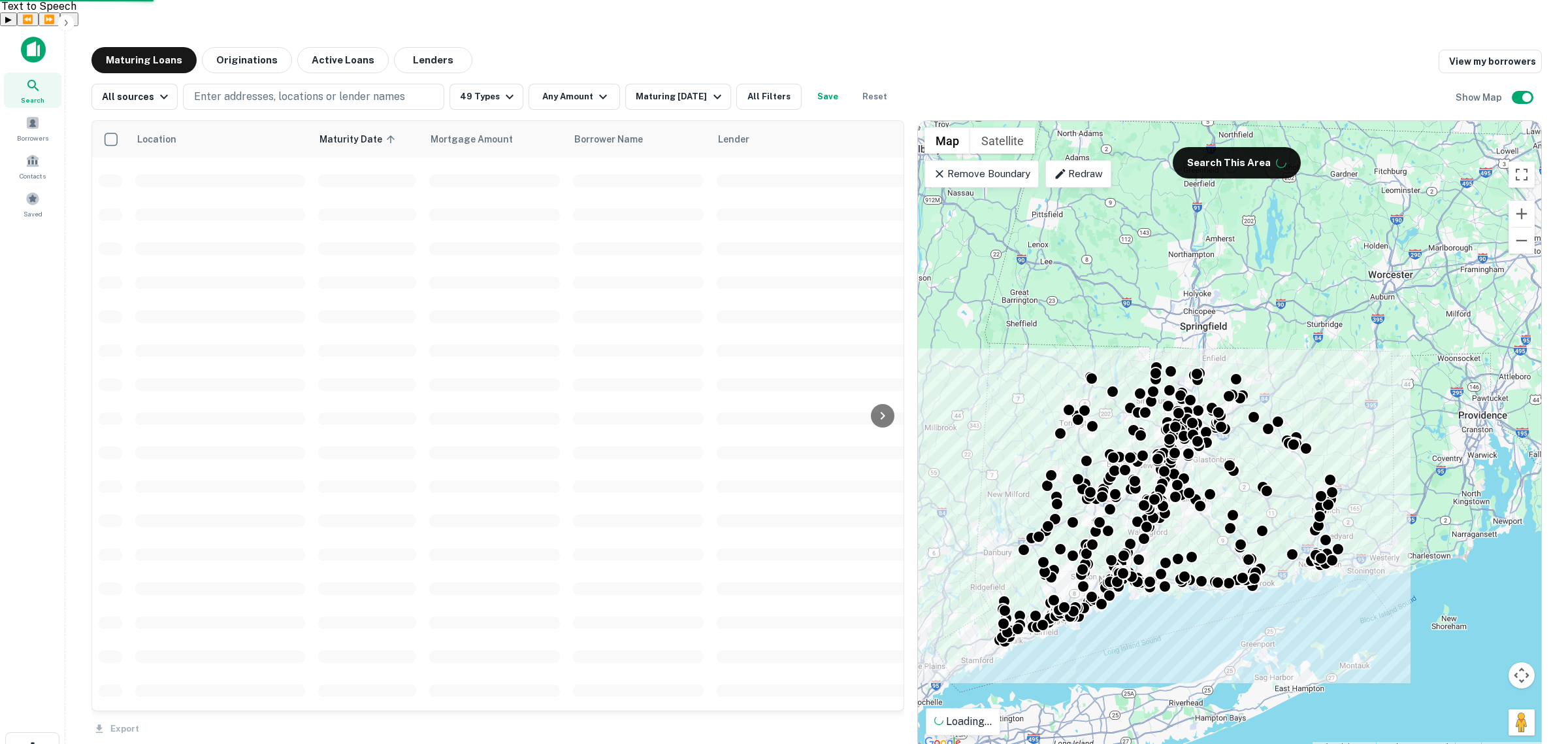
click at [592, 66] on div "Property Types All Property Types Multifamily Retail Industrial Office Hospital…" at bounding box center [784, 372] width 1568 height 744
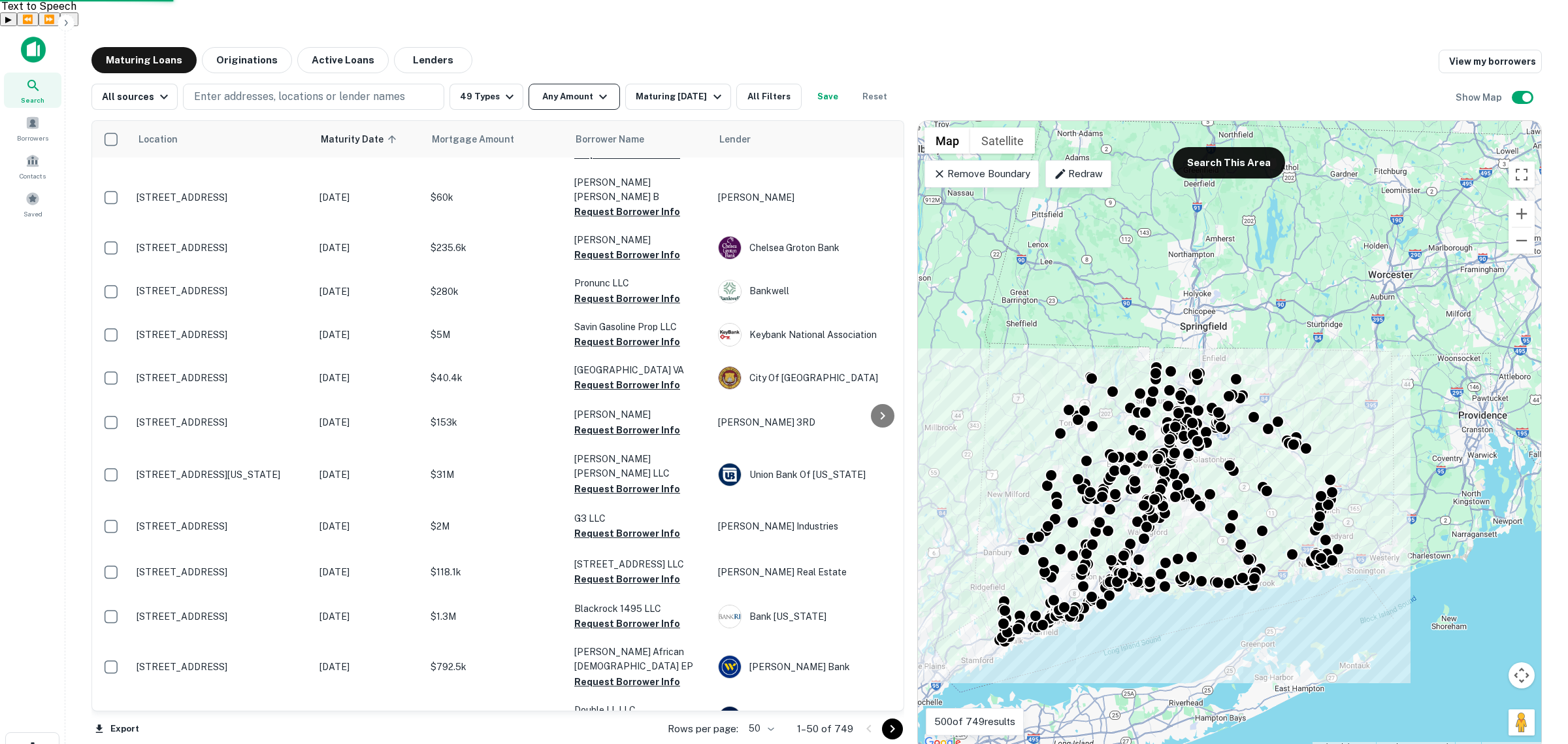
click at [590, 84] on button "Any Amount" at bounding box center [574, 97] width 91 height 26
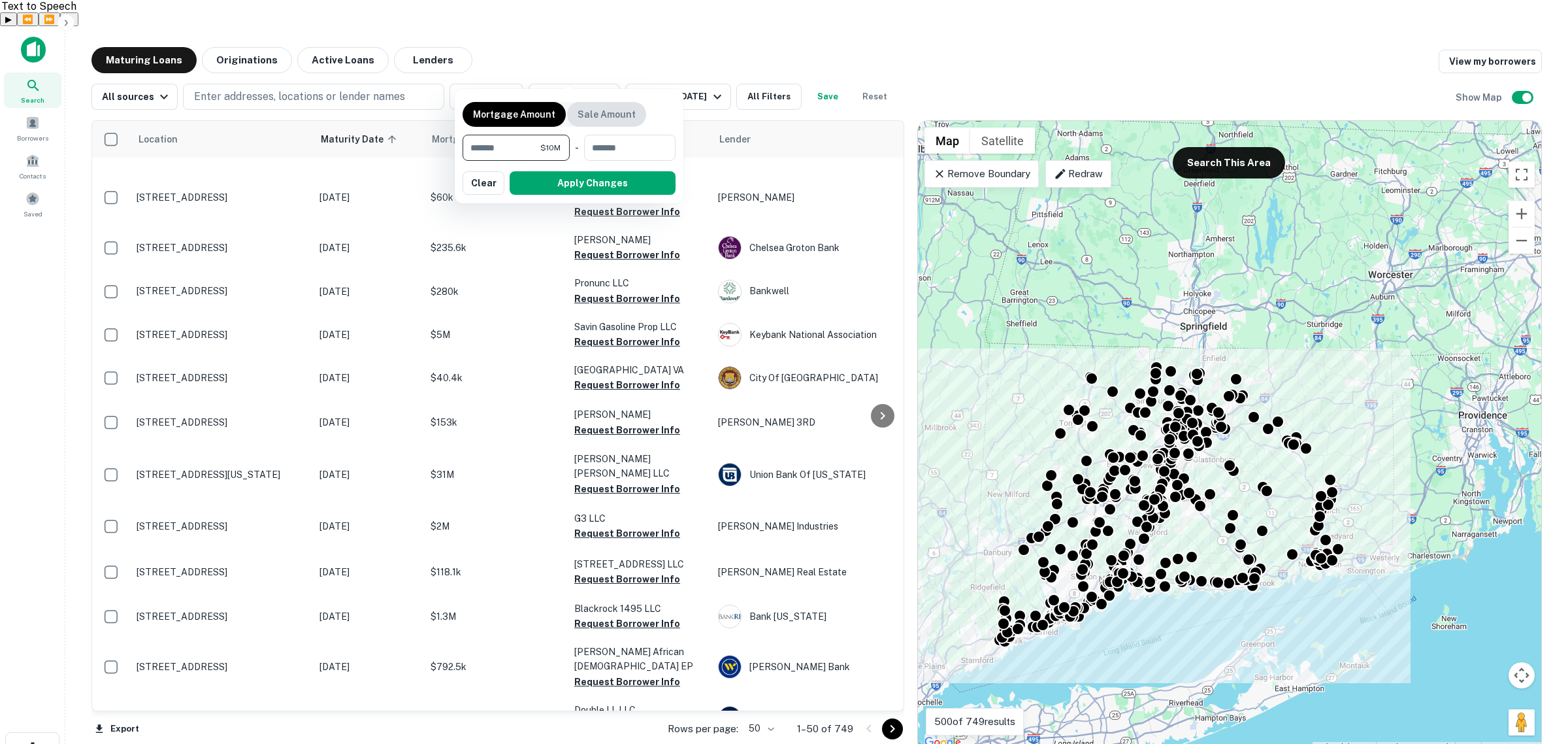
type input "********"
click at [612, 181] on button "Apply Changes" at bounding box center [592, 183] width 166 height 23
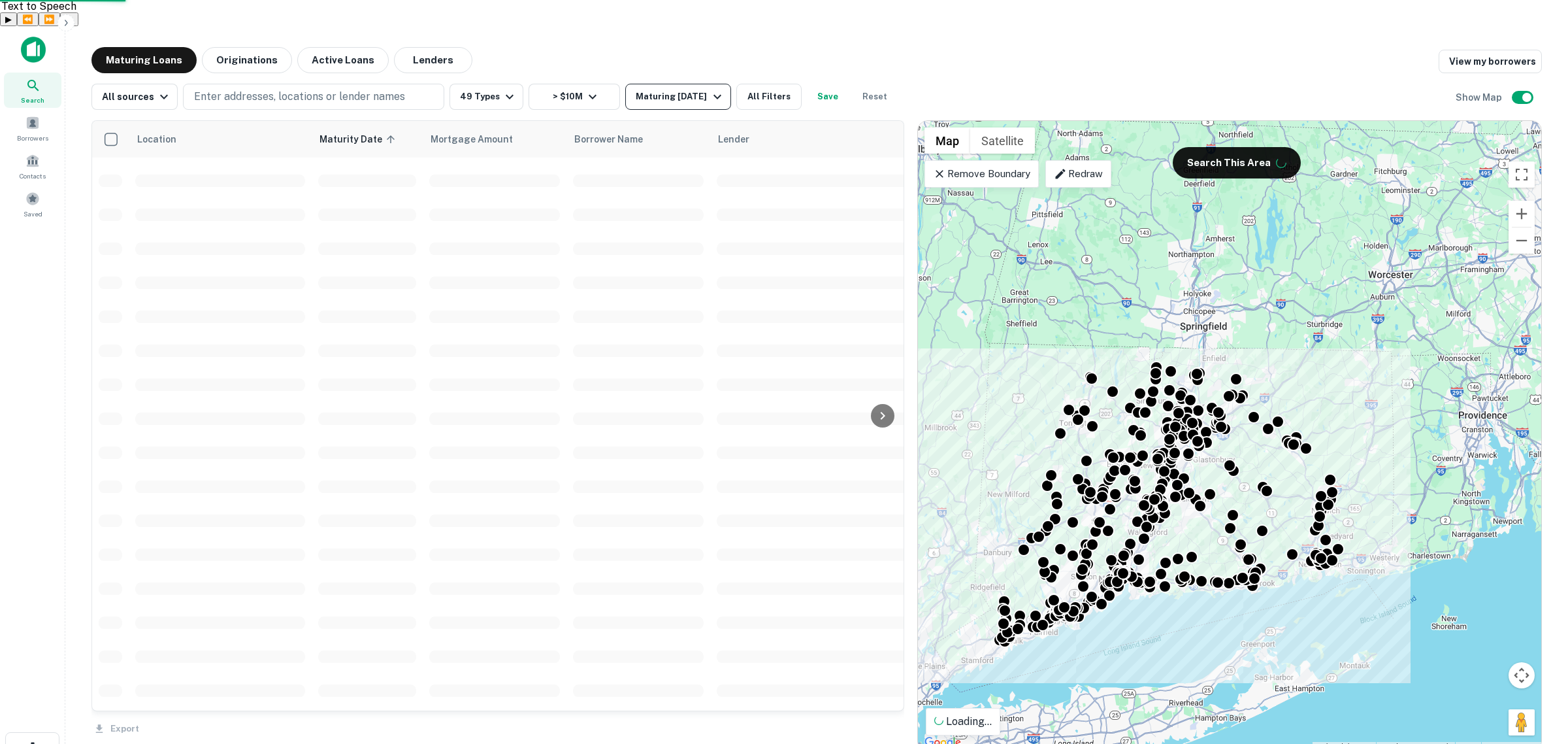
click at [700, 89] on div "Maturing In 1 Year" at bounding box center [680, 97] width 89 height 16
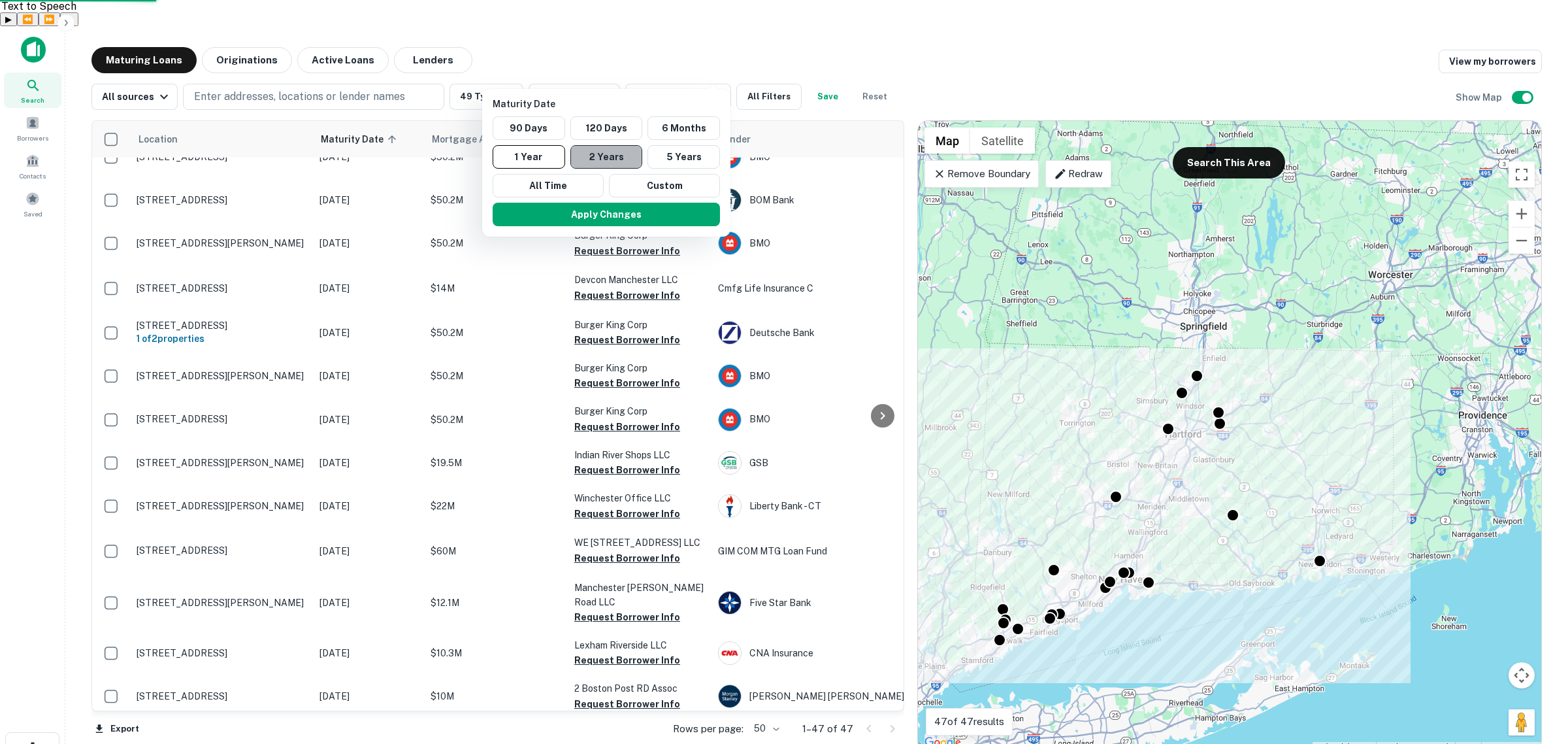
click at [625, 162] on button "2 Years" at bounding box center [607, 157] width 73 height 23
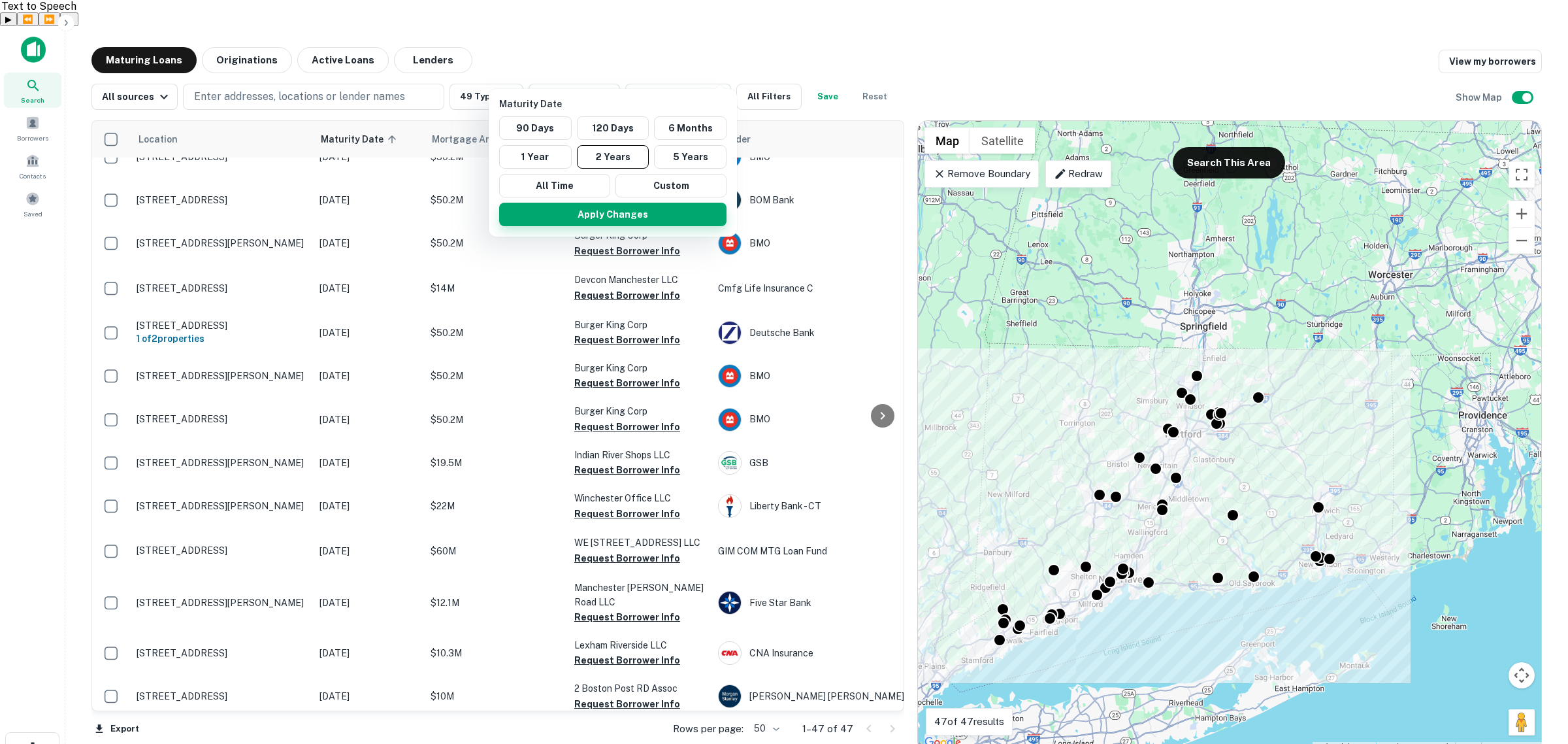
click at [631, 216] on button "Apply Changes" at bounding box center [613, 214] width 228 height 23
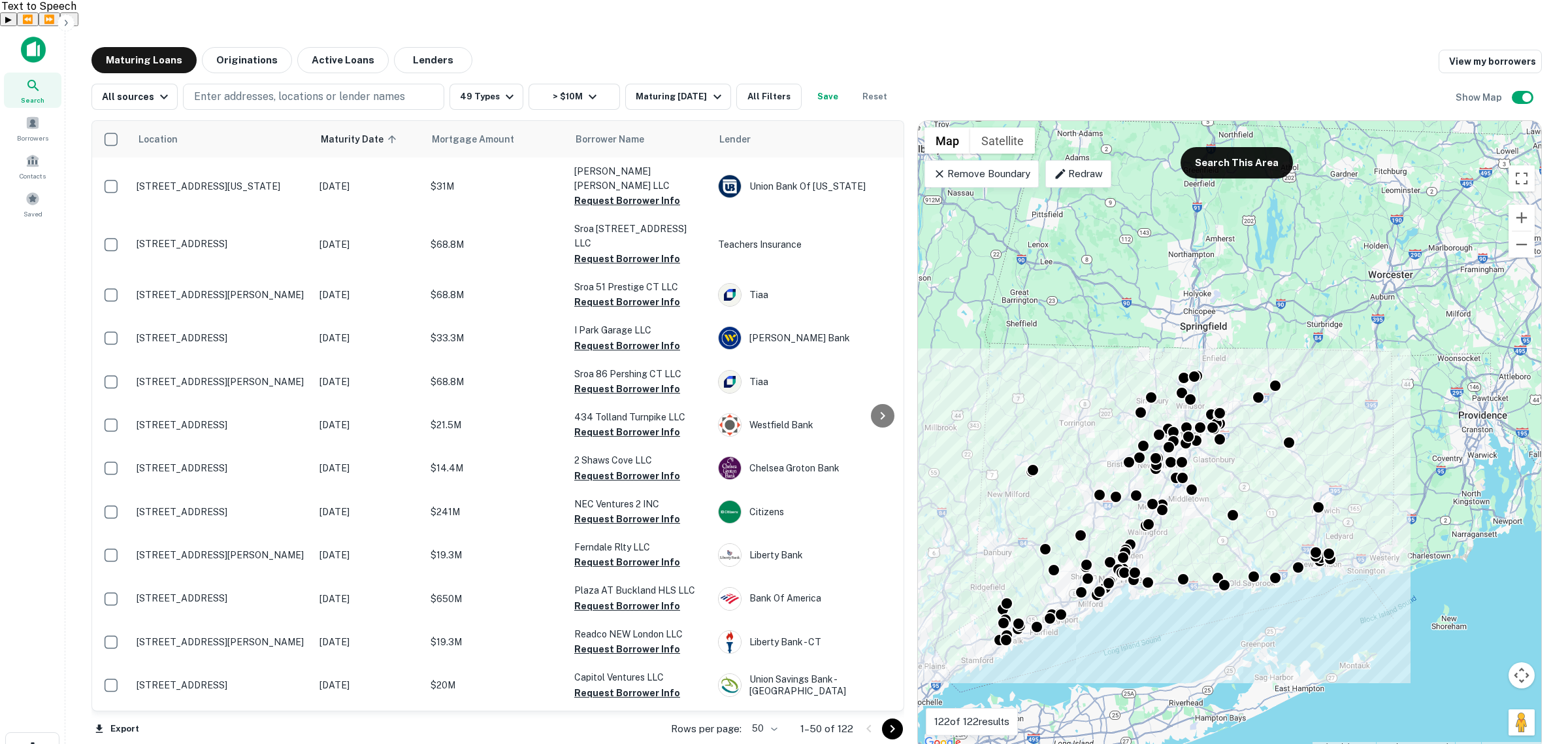
click at [1001, 166] on p "Remove Boundary" at bounding box center [981, 174] width 97 height 16
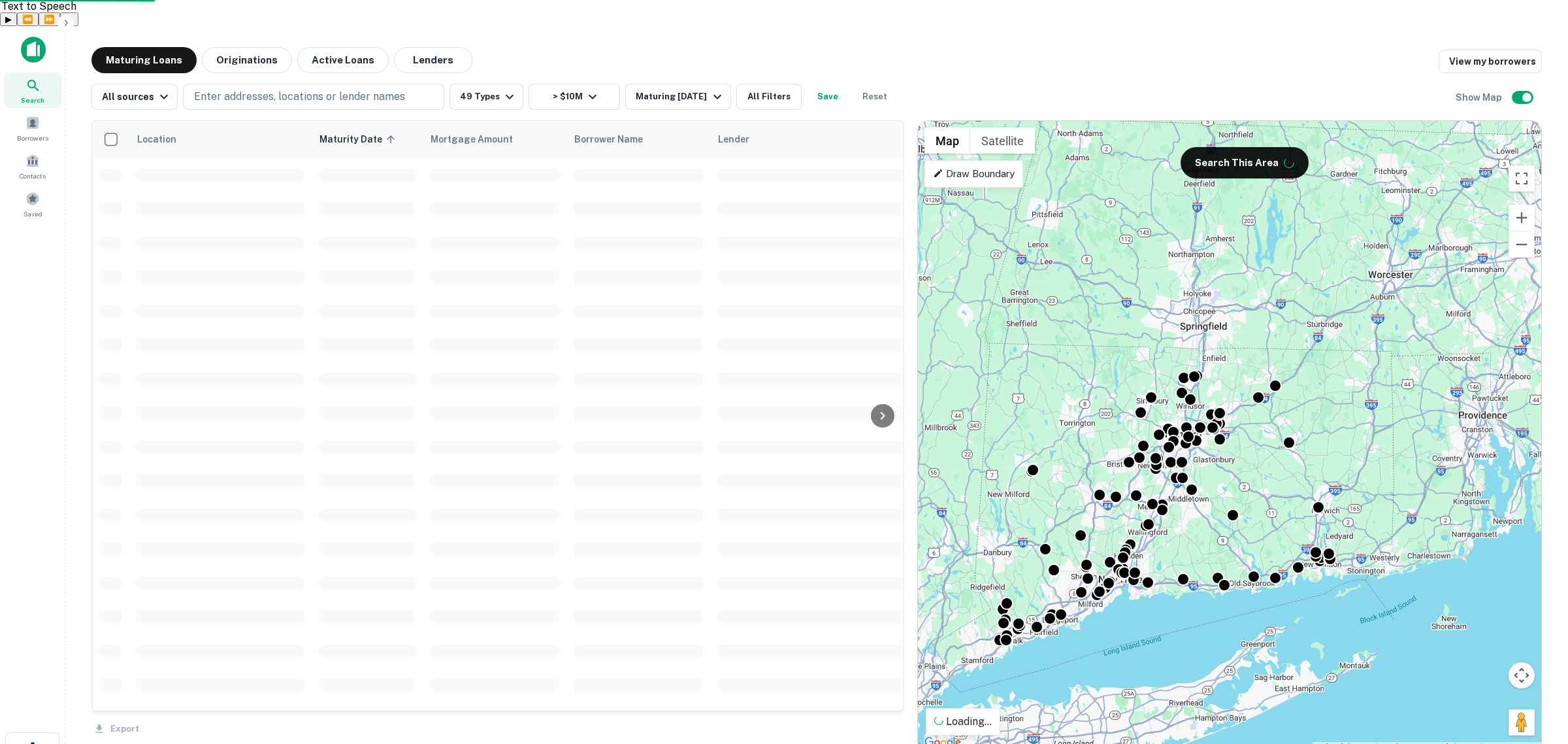
click at [1011, 166] on p "Draw Boundary" at bounding box center [973, 174] width 82 height 16
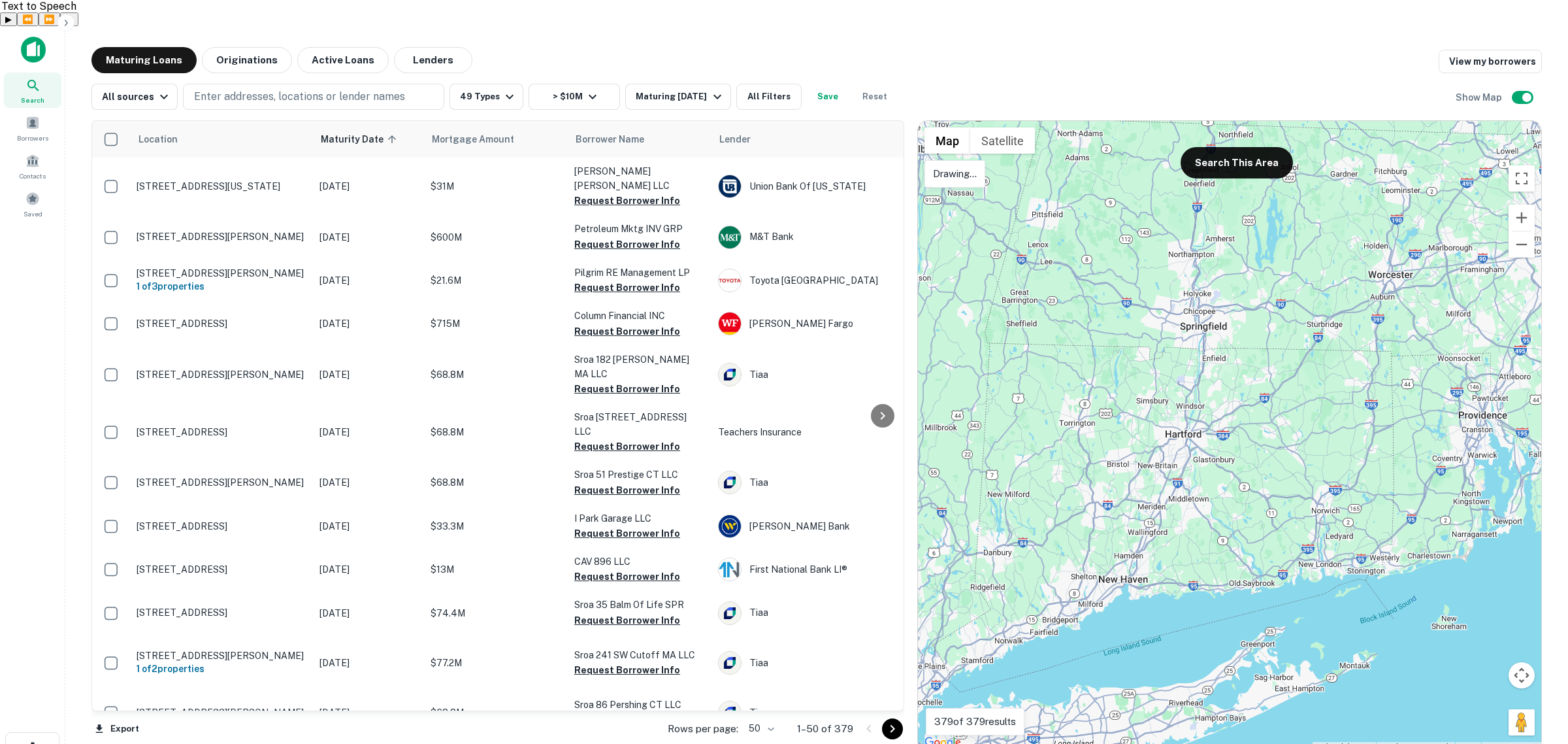
click at [989, 346] on div at bounding box center [1230, 436] width 623 height 630
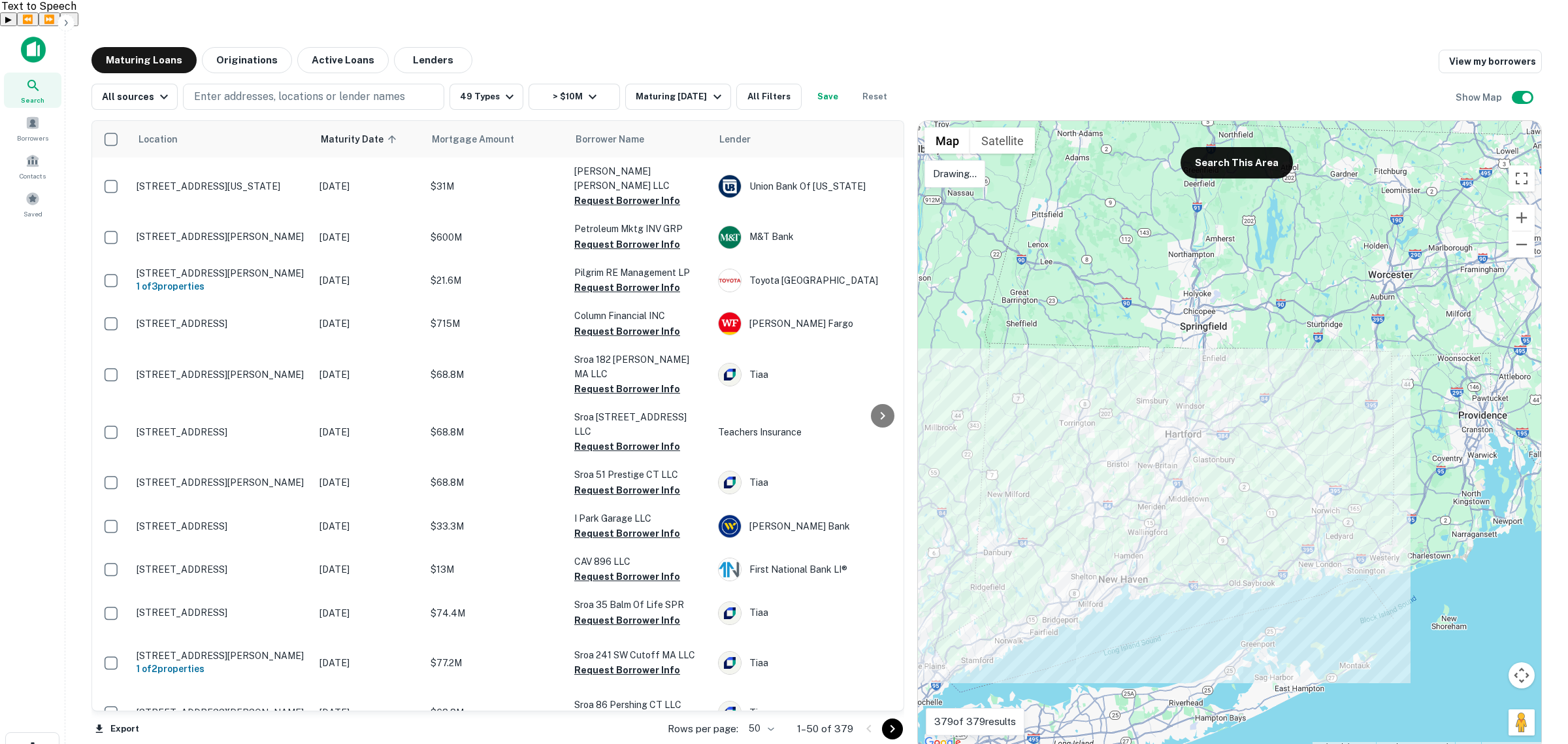
click at [987, 348] on div at bounding box center [1230, 436] width 623 height 630
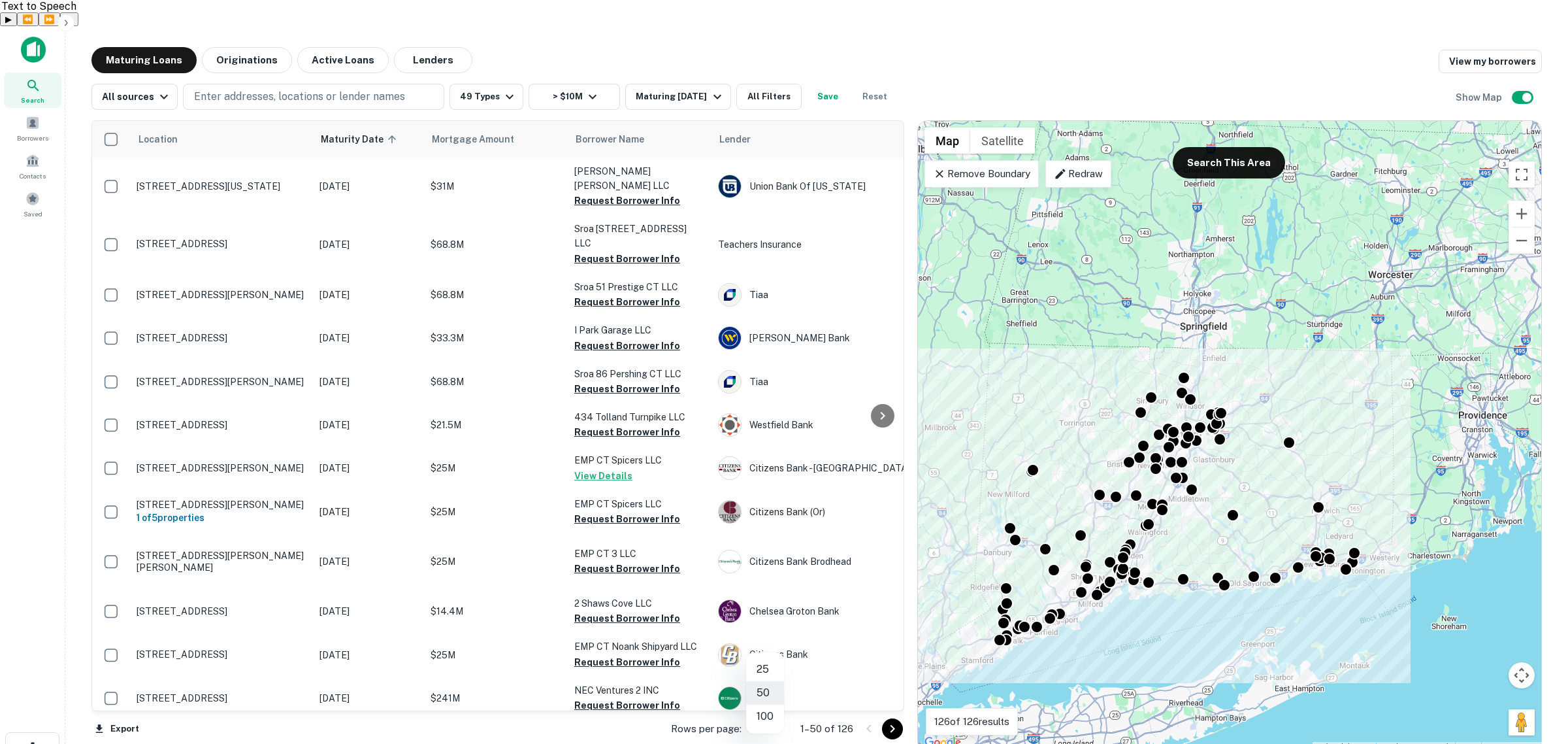
click at [778, 704] on body "Search Borrowers Contacts Saved Maturing Loans Originations Active Loans Lender…" at bounding box center [784, 398] width 1568 height 744
click at [763, 723] on li "100" at bounding box center [765, 716] width 38 height 23
click at [775, 84] on button "All Filters" at bounding box center [769, 97] width 65 height 26
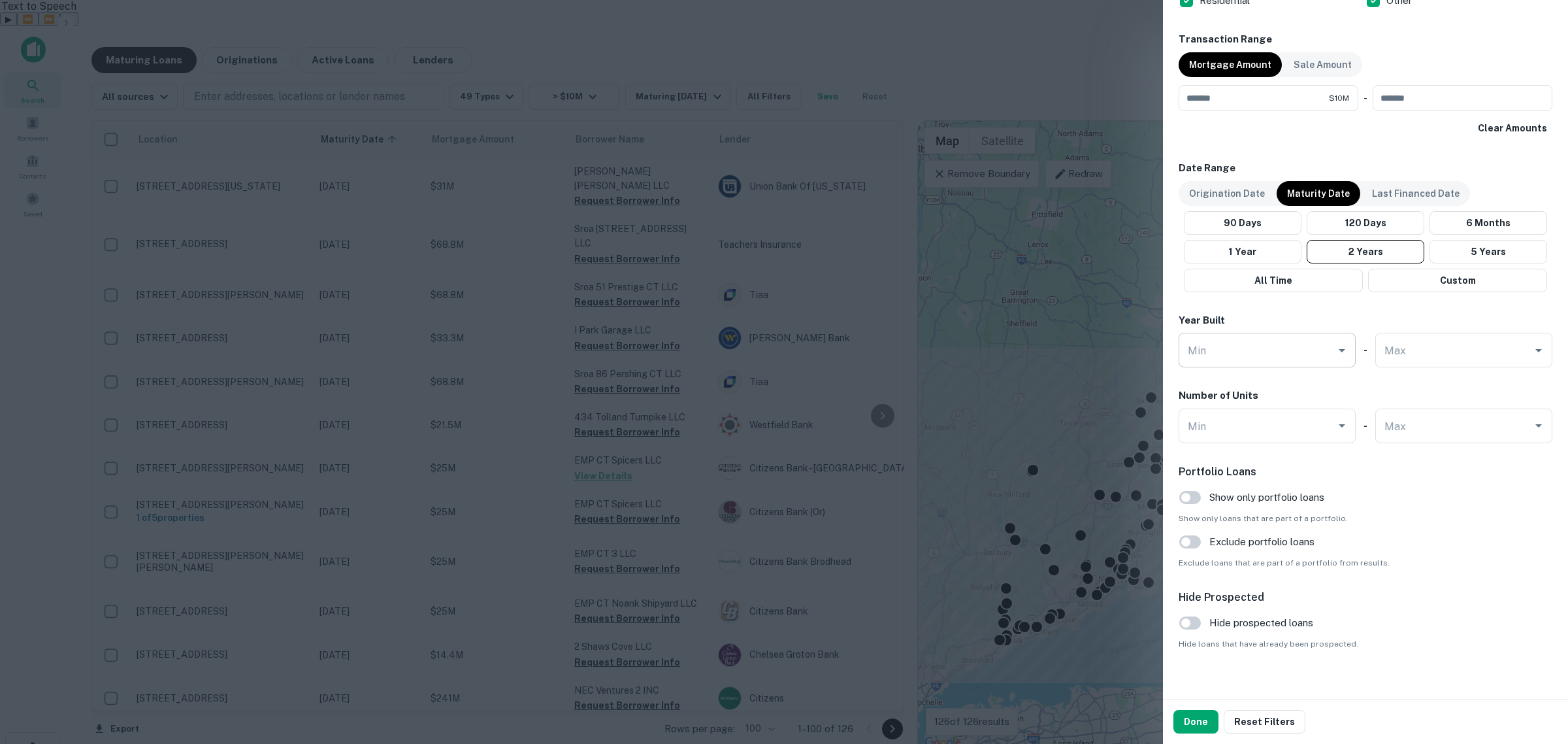
scroll to position [865, 0]
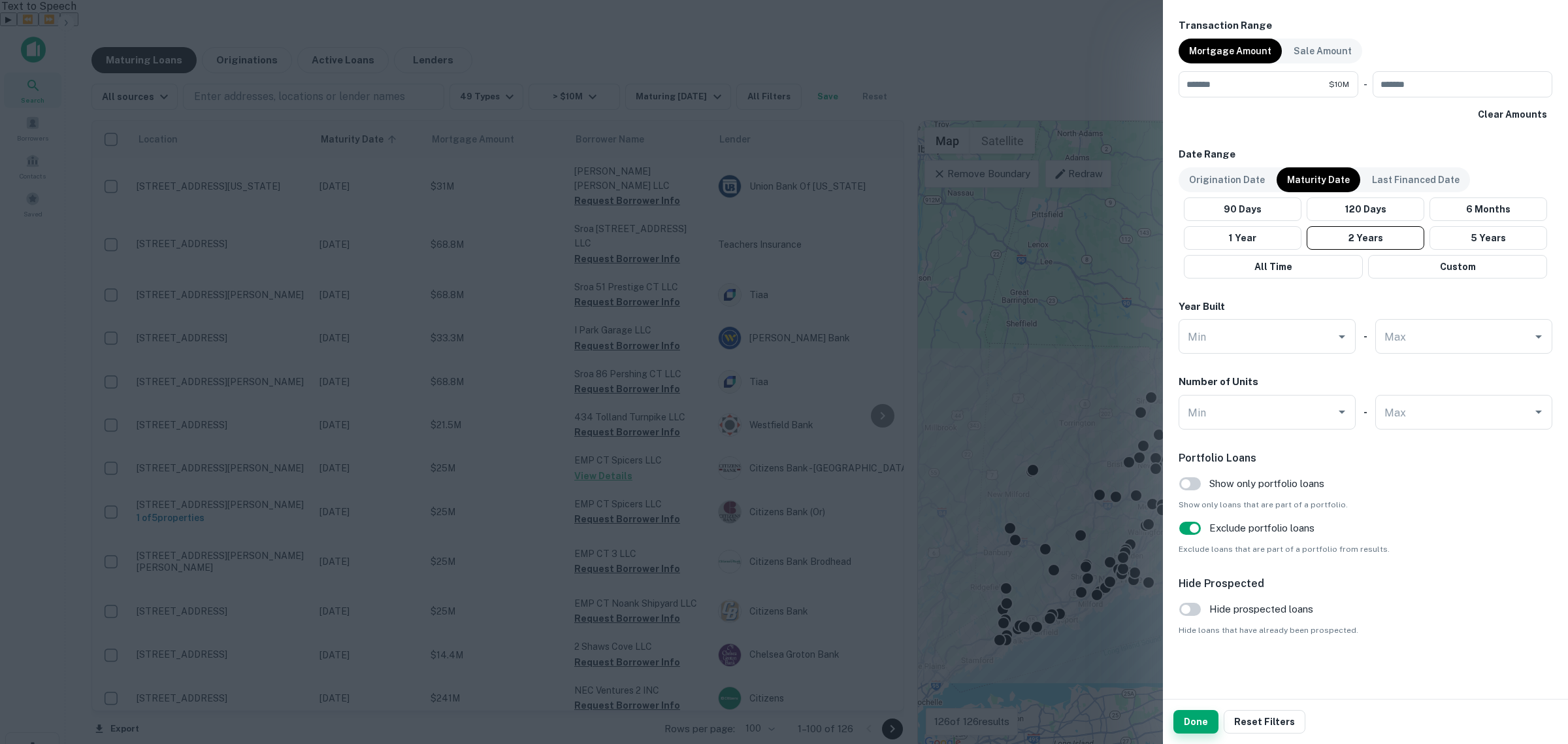
click at [1191, 722] on button "Done" at bounding box center [1196, 721] width 45 height 23
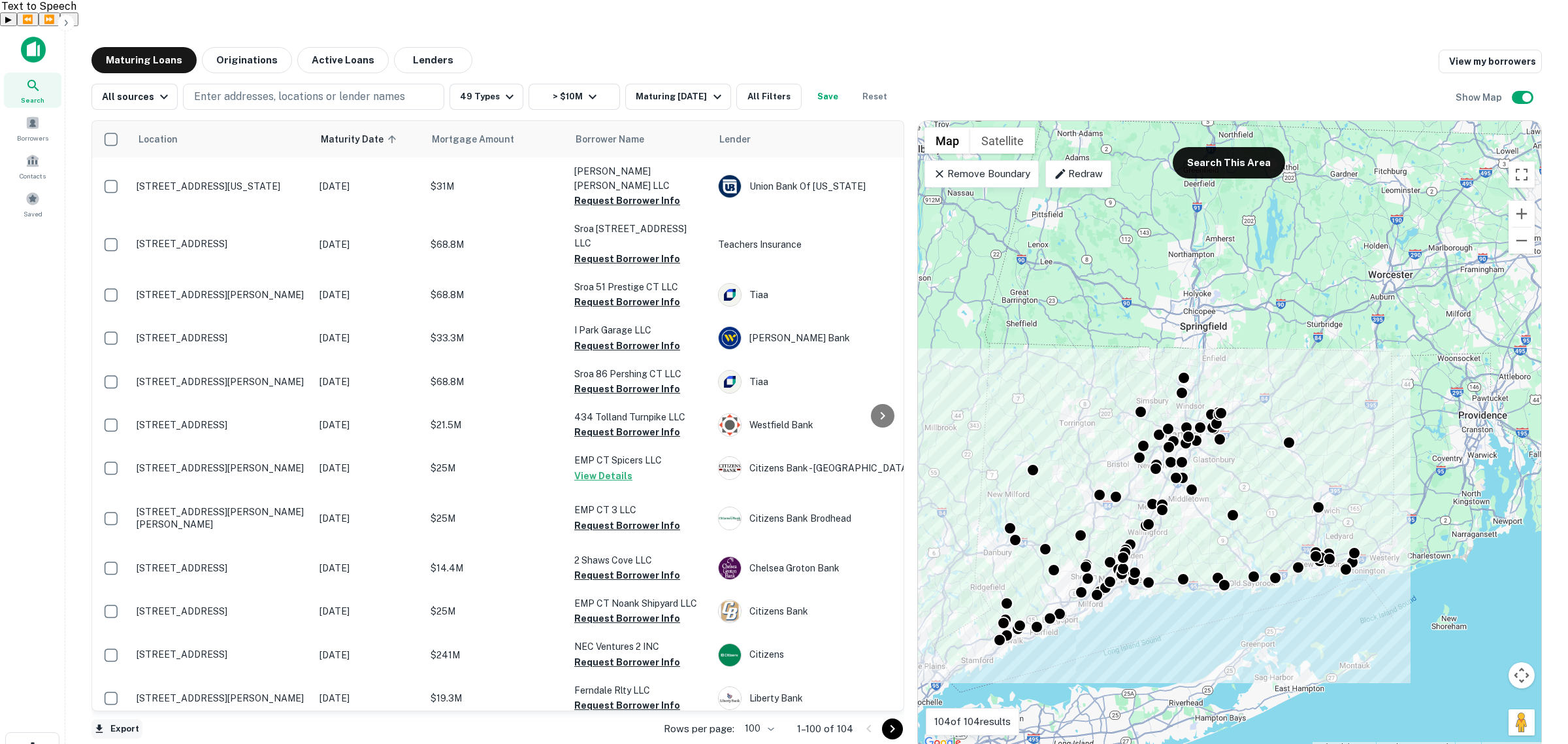
click at [125, 719] on button "Export" at bounding box center [117, 729] width 51 height 19
click at [178, 716] on li "Export as Excel (.xlsx)" at bounding box center [165, 716] width 148 height 23
